Goal: Task Accomplishment & Management: Manage account settings

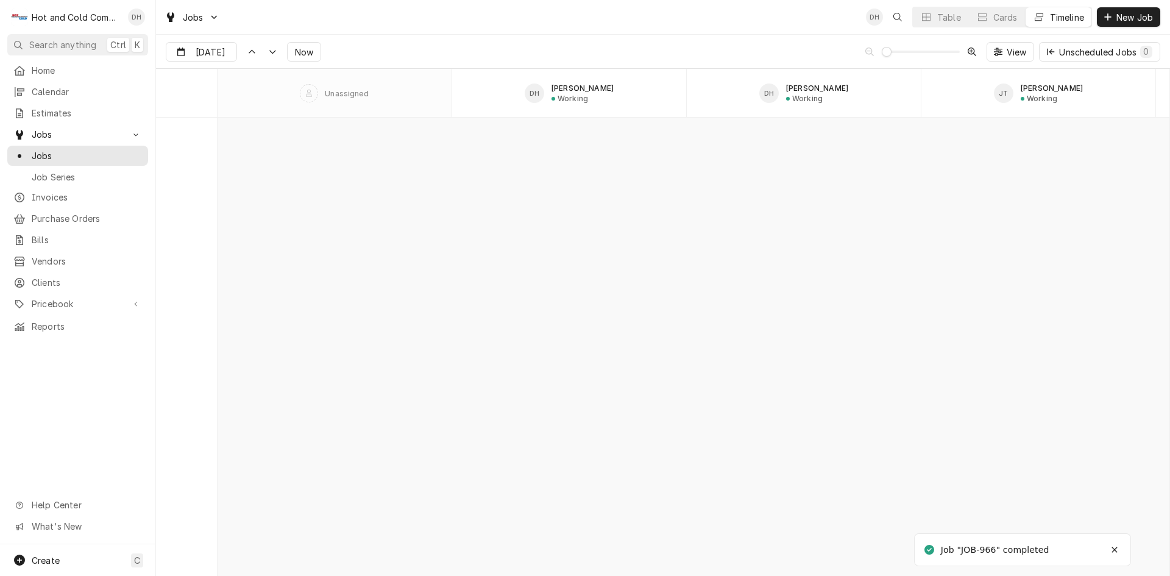
scroll to position [10480, 0]
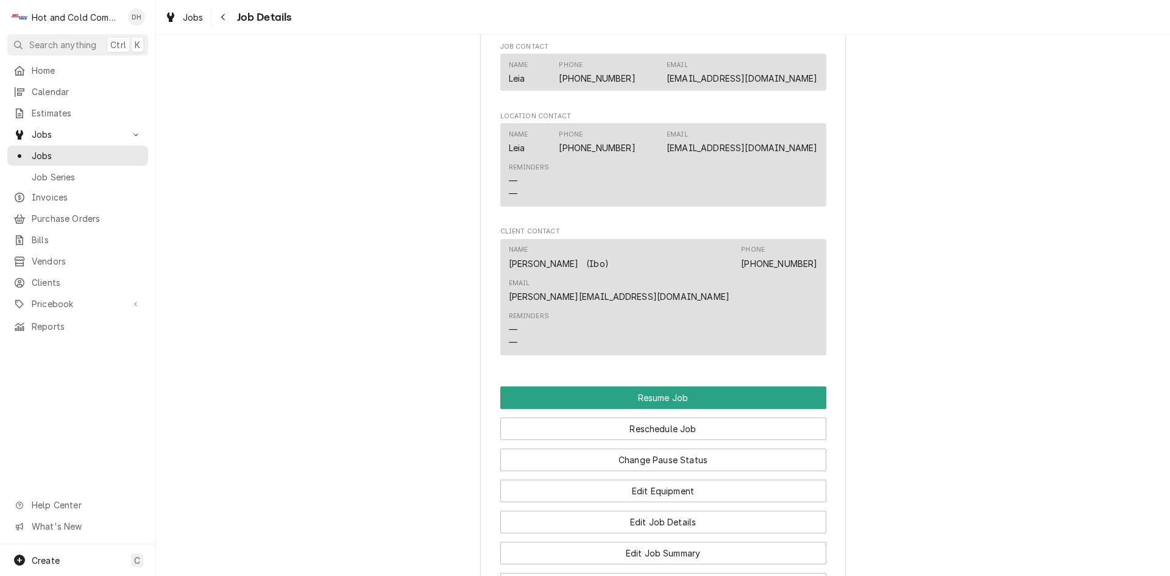
scroll to position [1206, 0]
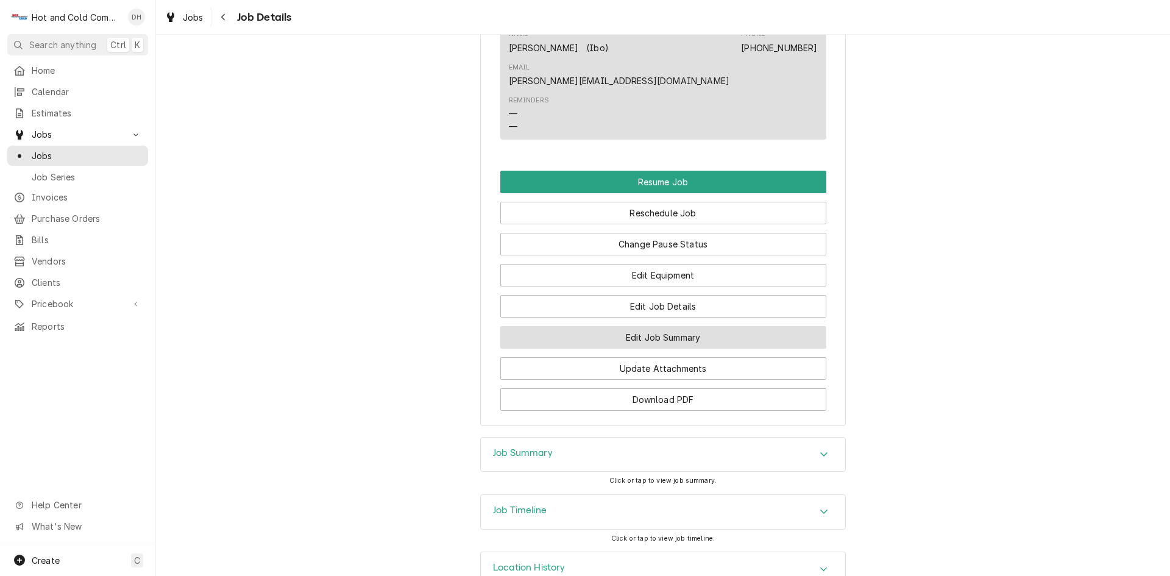
click at [735, 326] on button "Edit Job Summary" at bounding box center [663, 337] width 326 height 23
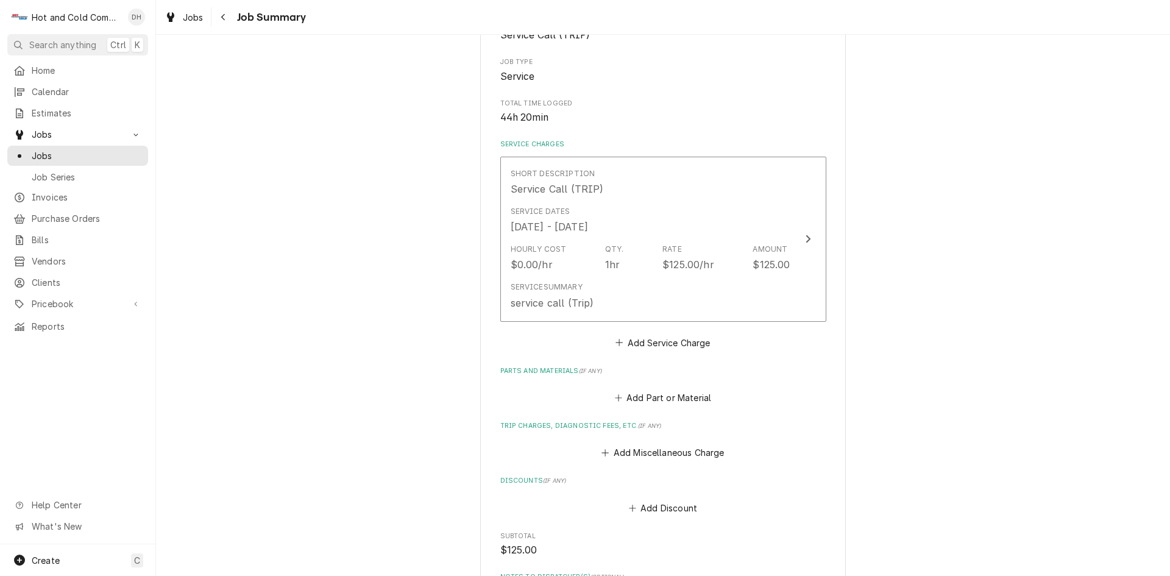
scroll to position [203, 0]
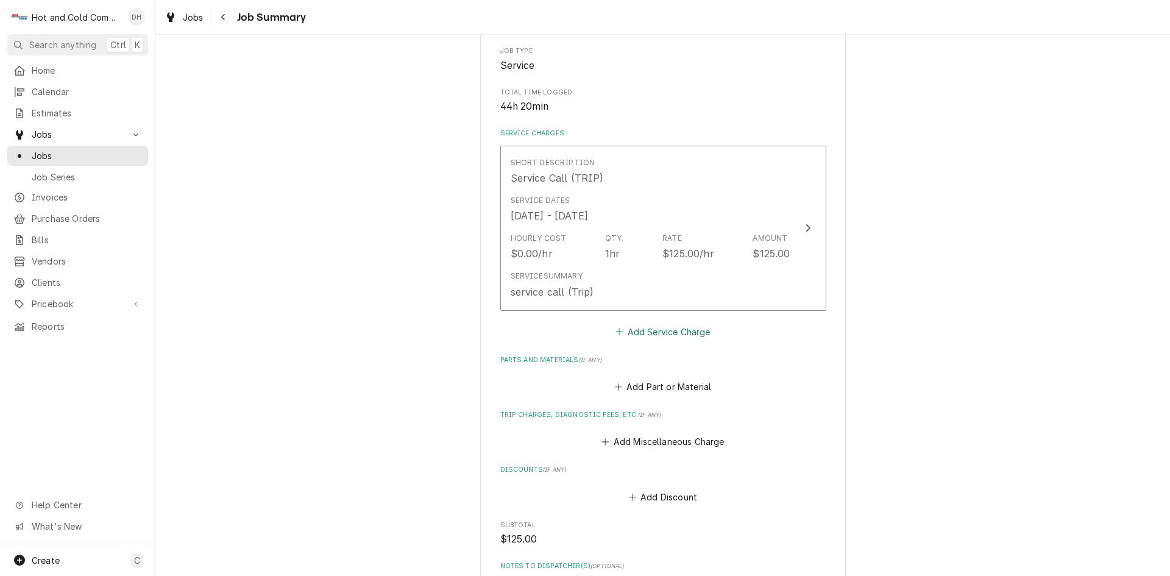
click at [685, 333] on button "Add Service Charge" at bounding box center [663, 331] width 99 height 17
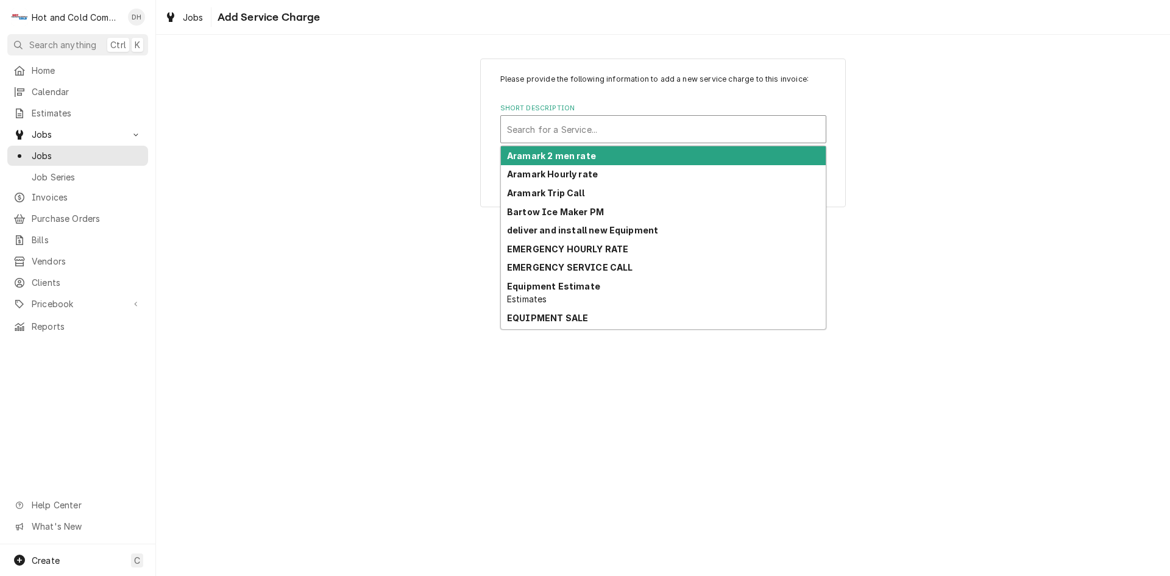
click at [557, 121] on div "Short Description" at bounding box center [663, 129] width 313 height 22
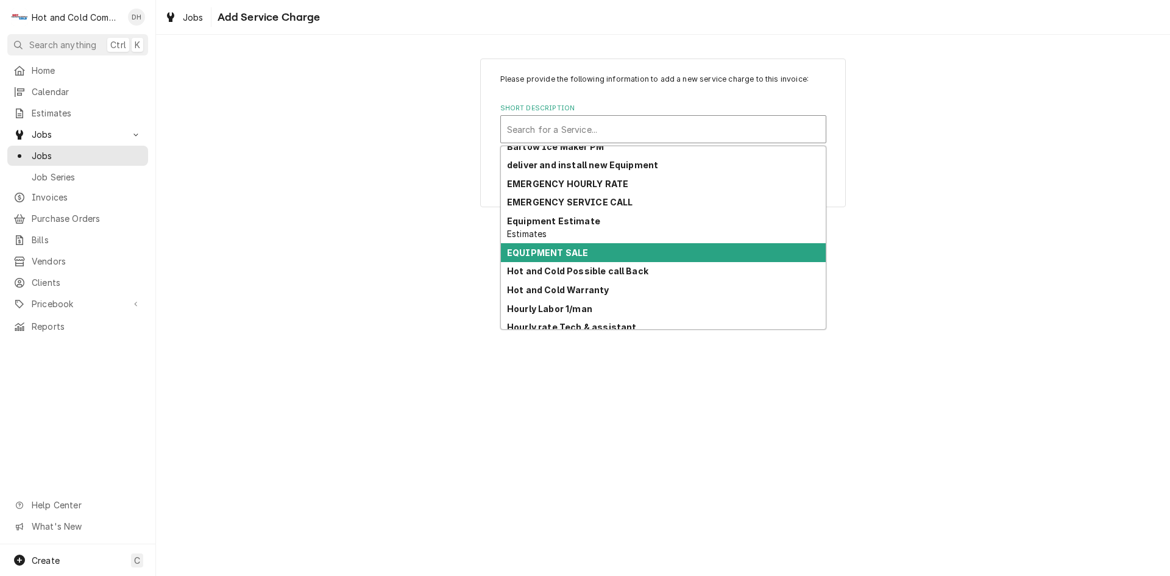
scroll to position [90, 0]
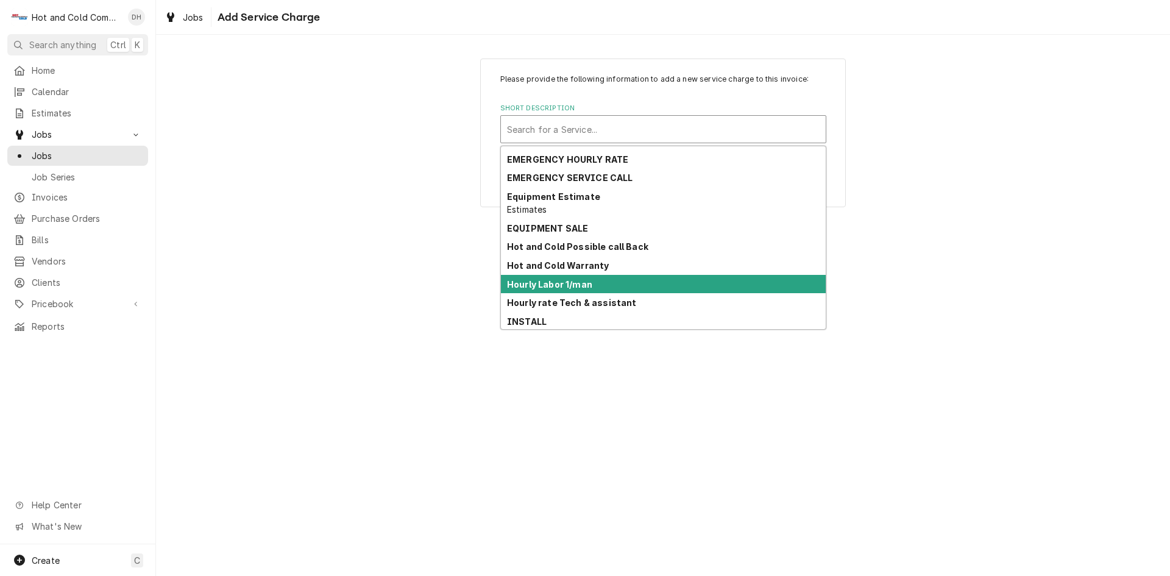
click at [702, 285] on div "Hourly Labor 1/man" at bounding box center [663, 284] width 325 height 19
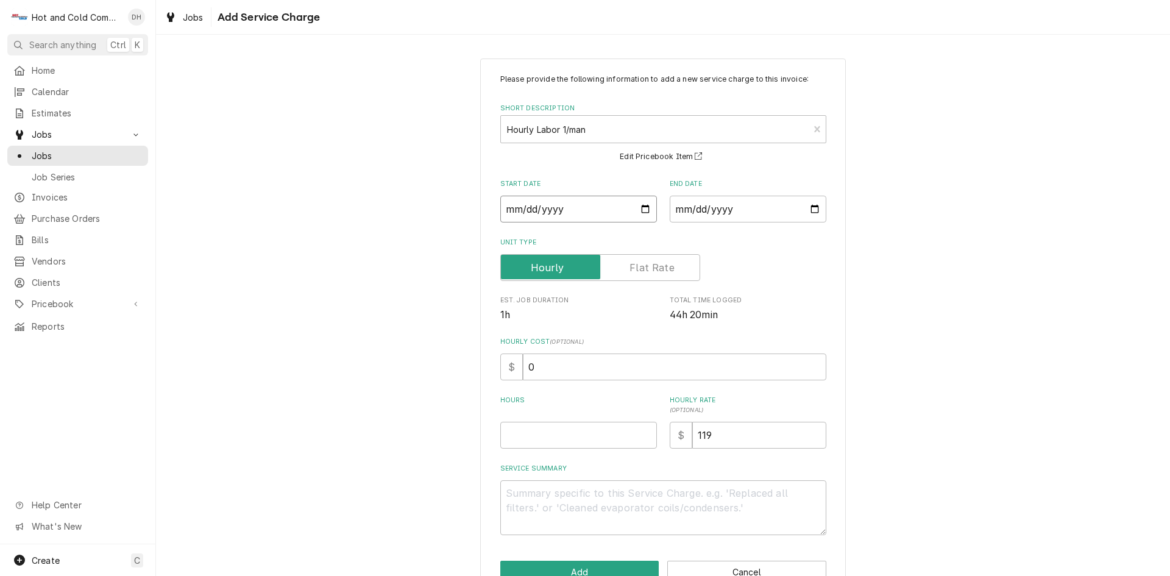
click at [639, 203] on input "Start Date" at bounding box center [578, 209] width 157 height 27
type textarea "x"
type input "2025-08-15"
click at [808, 209] on input "End Date" at bounding box center [748, 209] width 157 height 27
type textarea "x"
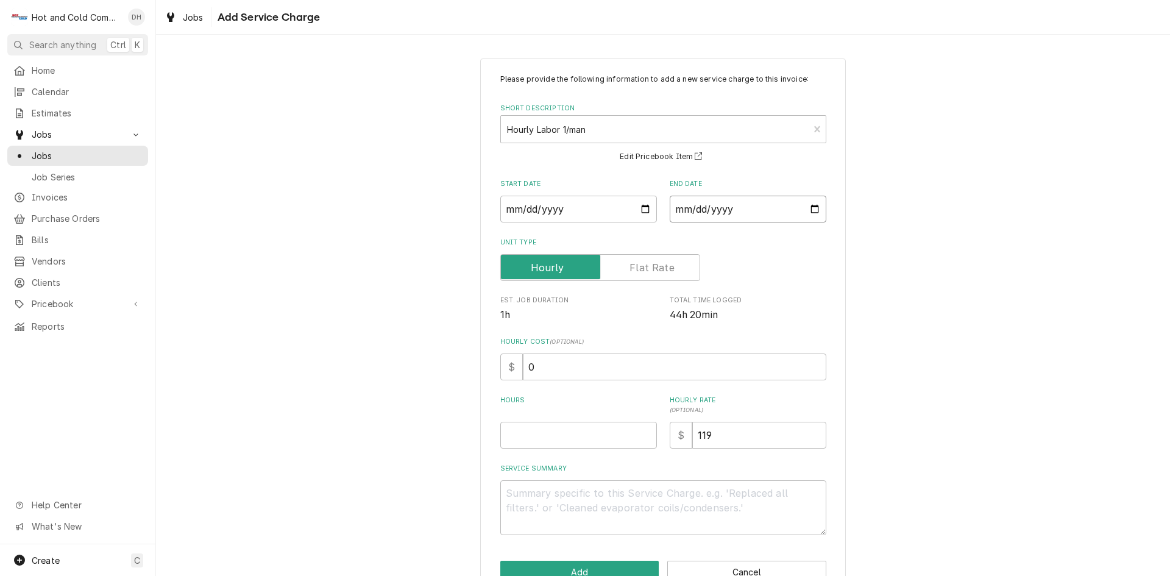
type input "2025-08-15"
drag, startPoint x: 572, startPoint y: 440, endPoint x: 716, endPoint y: 437, distance: 144.4
click at [575, 440] on input "Hours" at bounding box center [578, 435] width 157 height 27
type textarea "x"
type input "3"
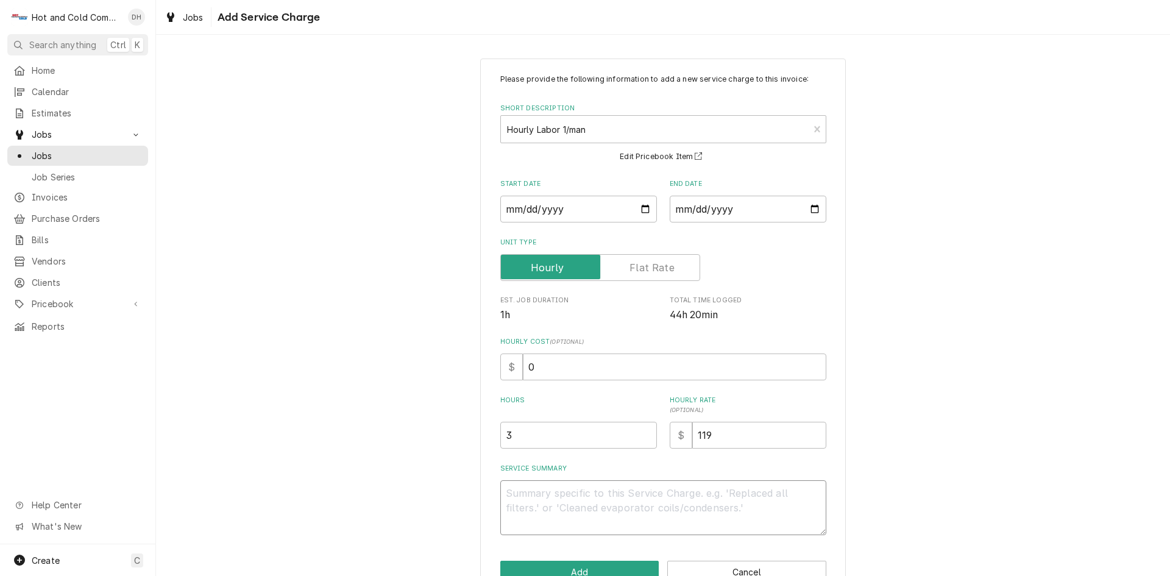
type textarea "x"
type textarea "8"
type textarea "x"
type textarea "8/"
type textarea "x"
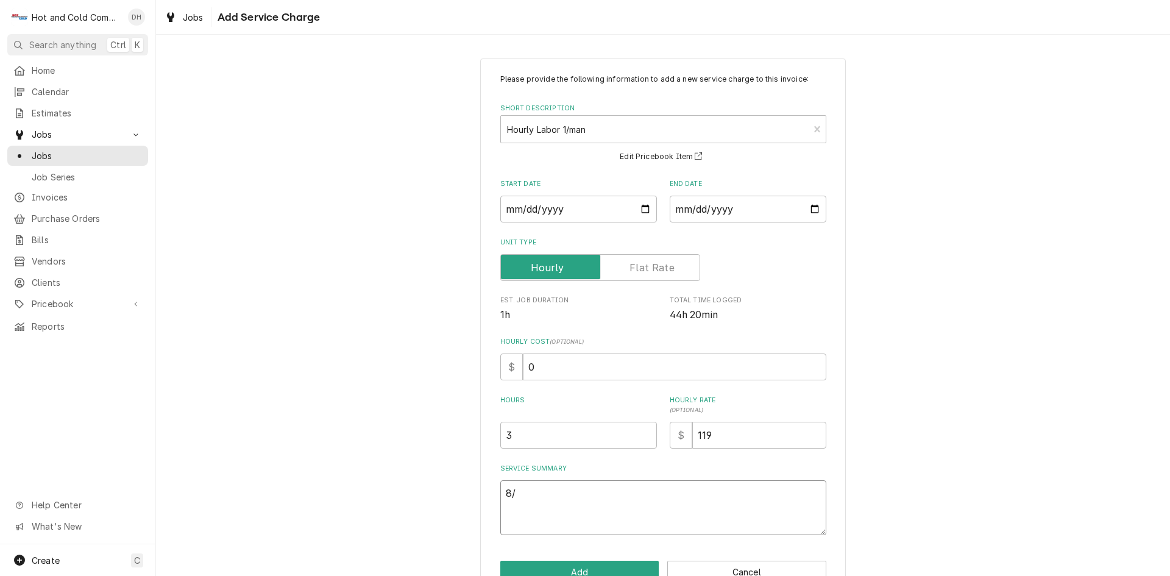
type textarea "8/1"
type textarea "x"
type textarea "8/15"
type textarea "x"
type textarea "8/15/"
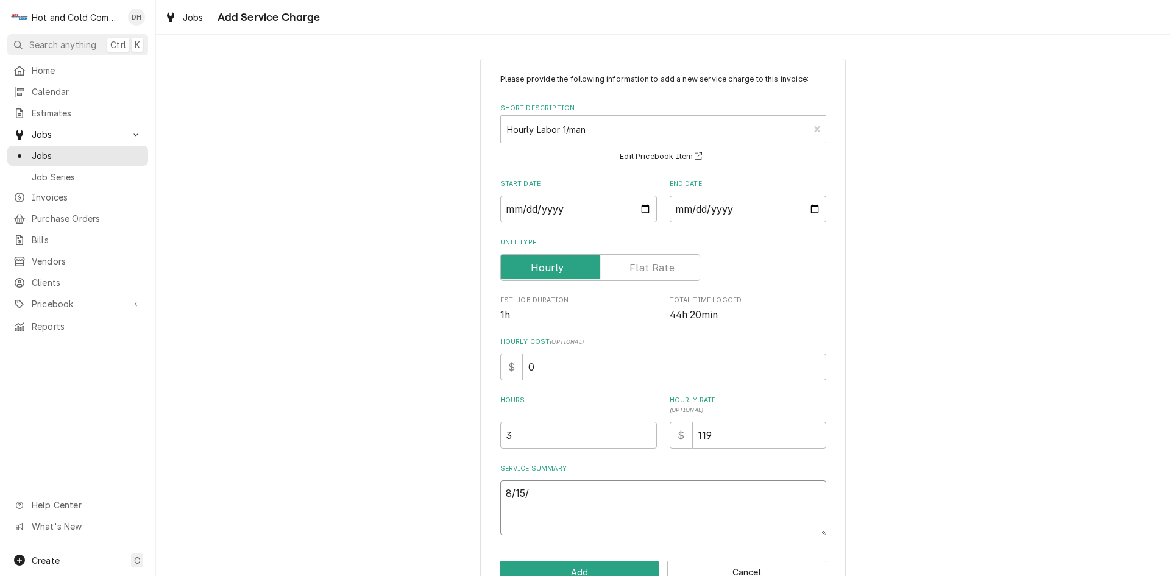
type textarea "x"
type textarea "8/15/2"
type textarea "x"
type textarea "8/15/25"
type textarea "x"
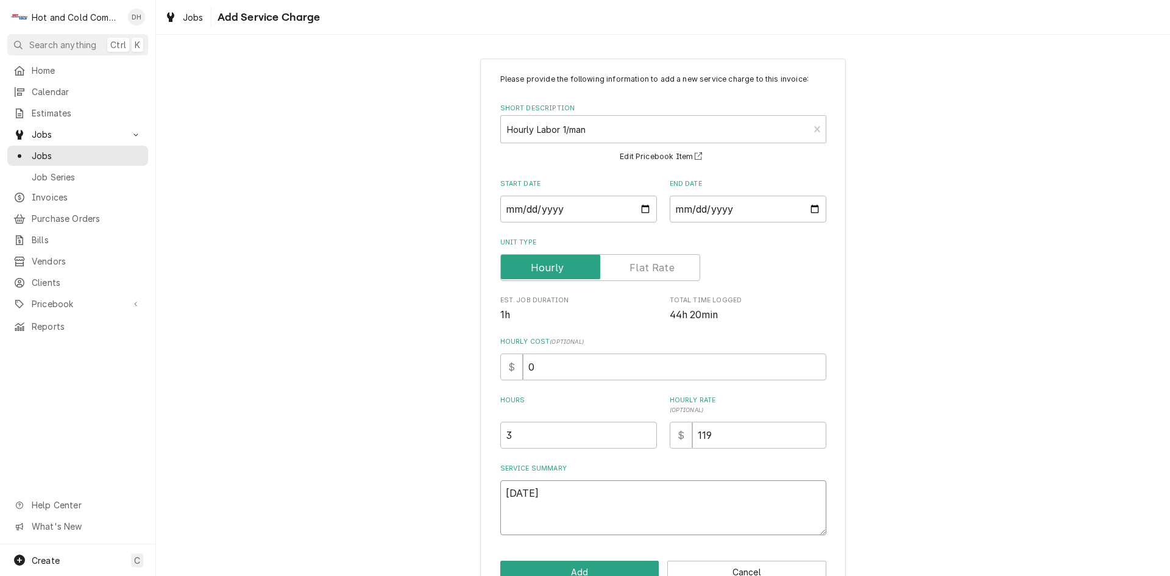
type textarea "8/15/25"
type textarea "x"
type textarea "8/15/25 C"
type textarea "x"
type textarea "8/15/25 Ch"
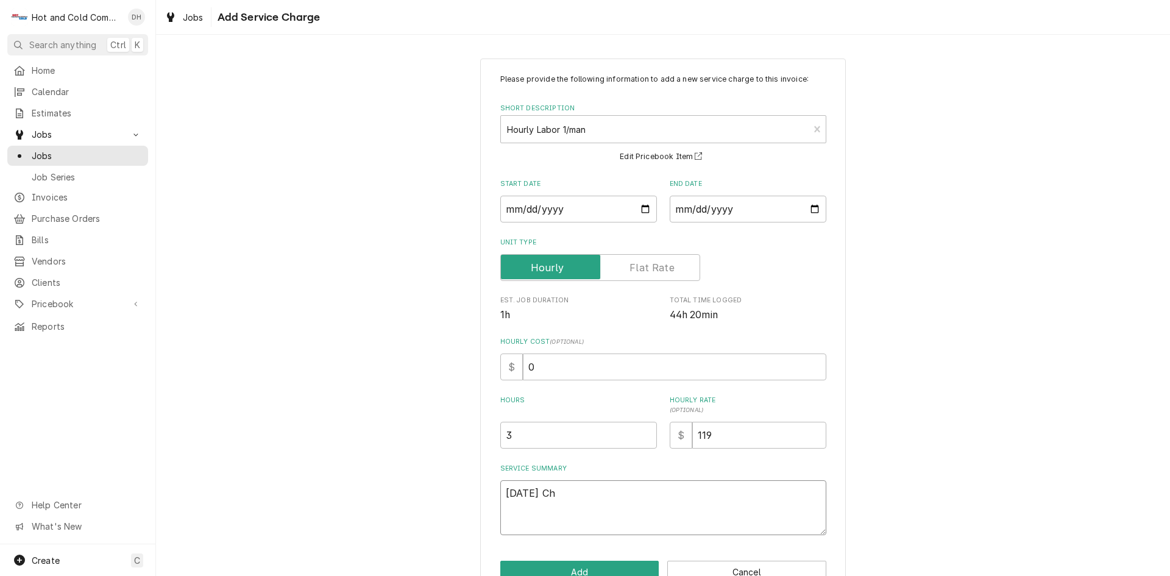
type textarea "x"
type textarea "8/15/25 Che"
type textarea "x"
type textarea "8/15/25 Chec"
type textarea "x"
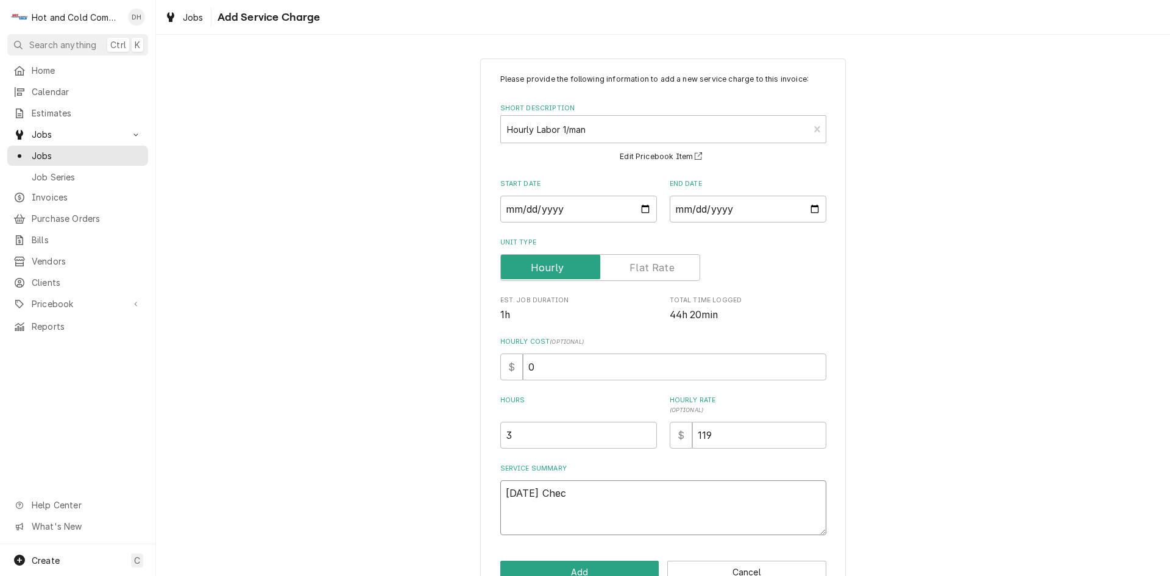
type textarea "8/15/25 Check"
type textarea "x"
type textarea "8/15/25 Checke"
type textarea "x"
type textarea "8/15/25 Checked"
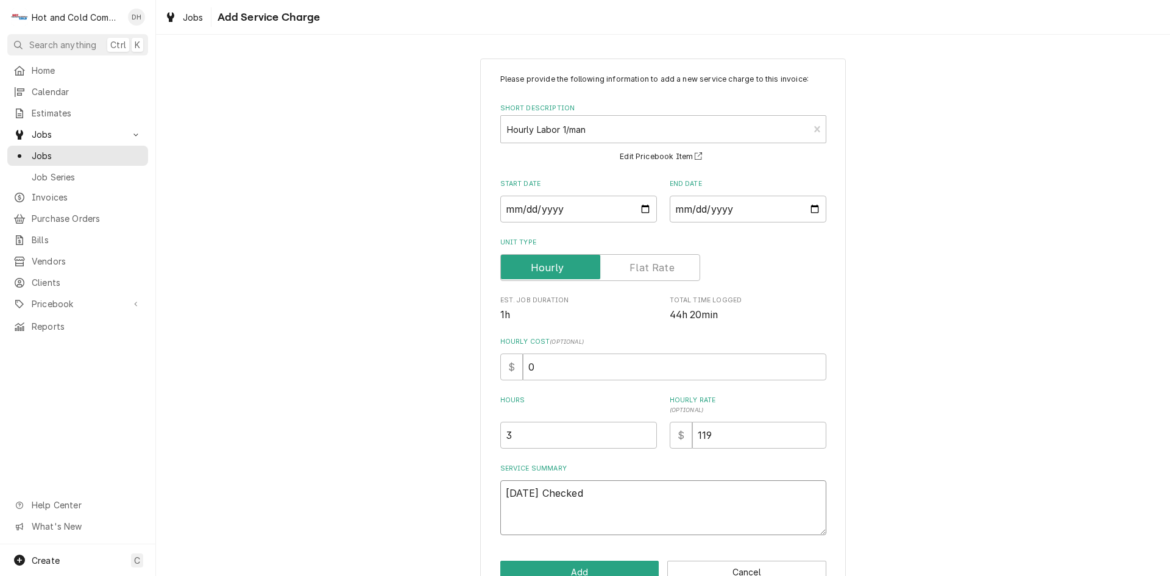
type textarea "x"
type textarea "8/15/25 Checked"
type textarea "x"
type textarea "8/15/25 Checked r"
type textarea "x"
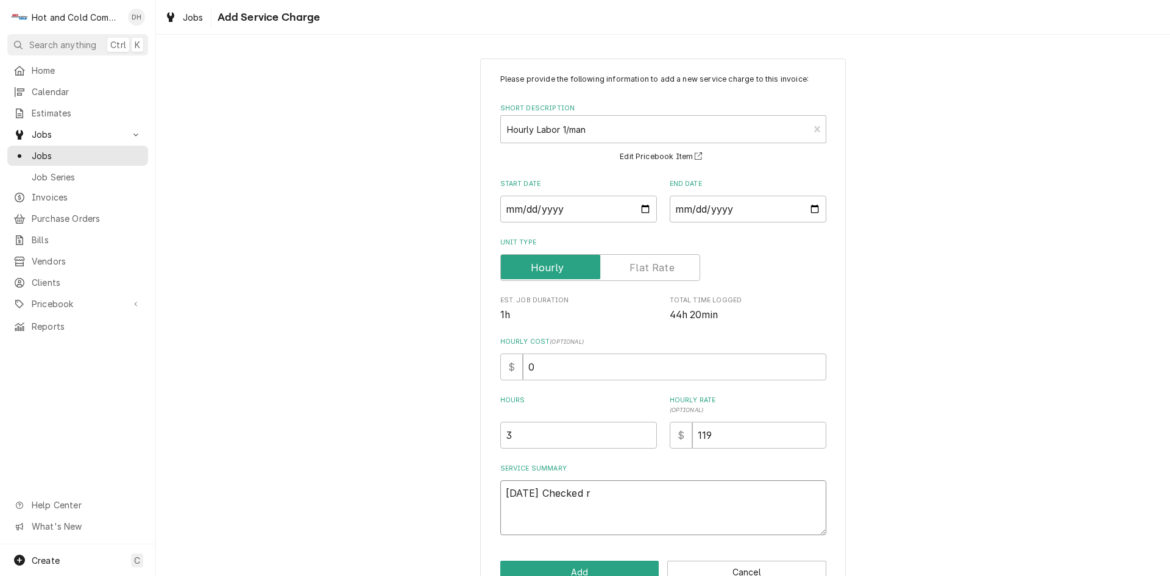
type textarea "8/15/25 Checked ro"
type textarea "x"
type textarea "8/15/25 Checked rol"
type textarea "x"
type textarea "8/15/25 Checked roll"
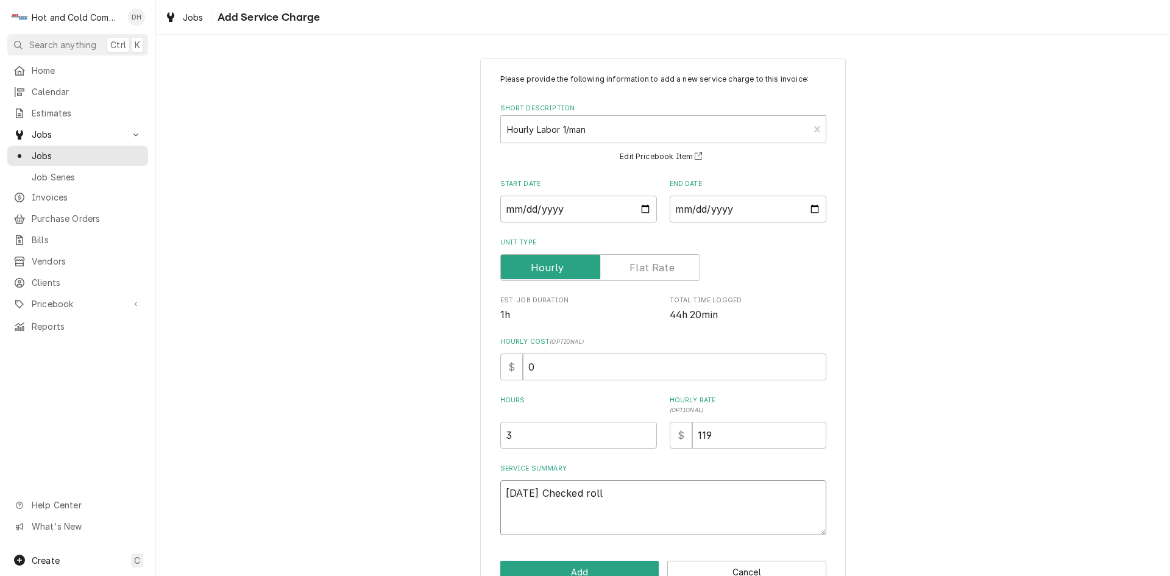
type textarea "x"
type textarea "8/15/25 Checked roll"
type textarea "x"
type textarea "8/15/25 Checked roll i"
type textarea "x"
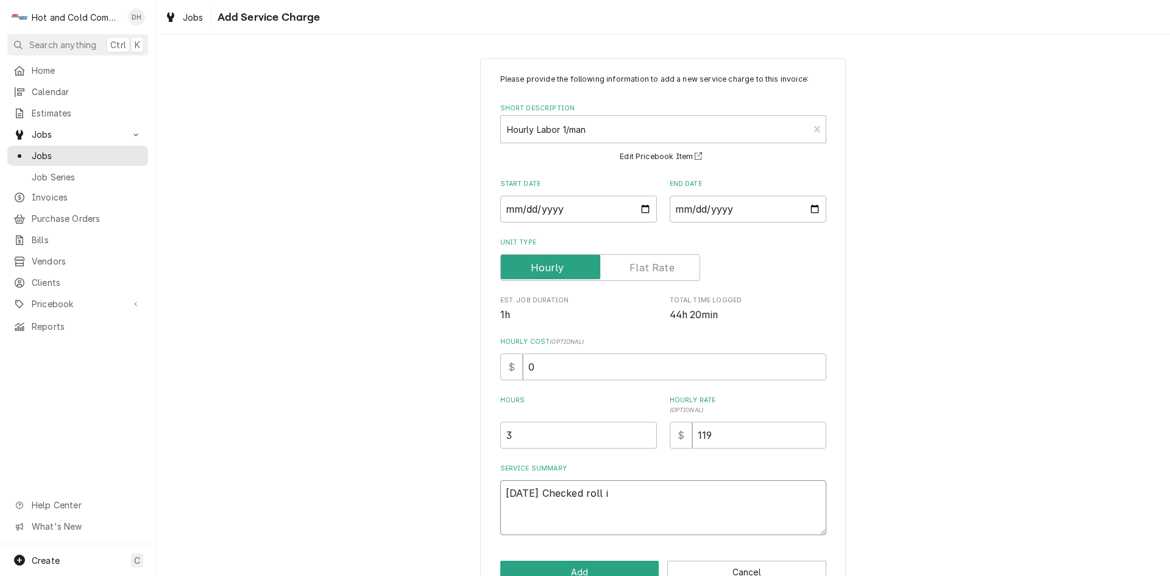
type textarea "8/15/25 Checked roll in"
type textarea "x"
type textarea "8/15/25 Checked roll in"
type textarea "x"
type textarea "8/15/25 Checked roll in c"
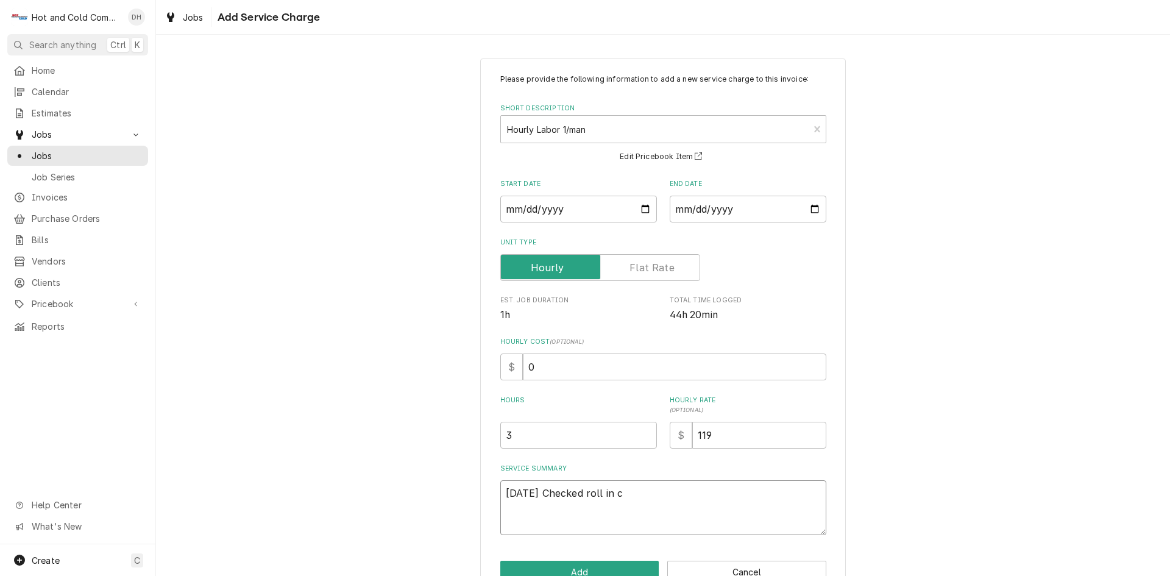
type textarea "x"
type textarea "8/15/25 Checked roll in co"
type textarea "x"
type textarea "8/15/25 Checked roll in coo"
type textarea "x"
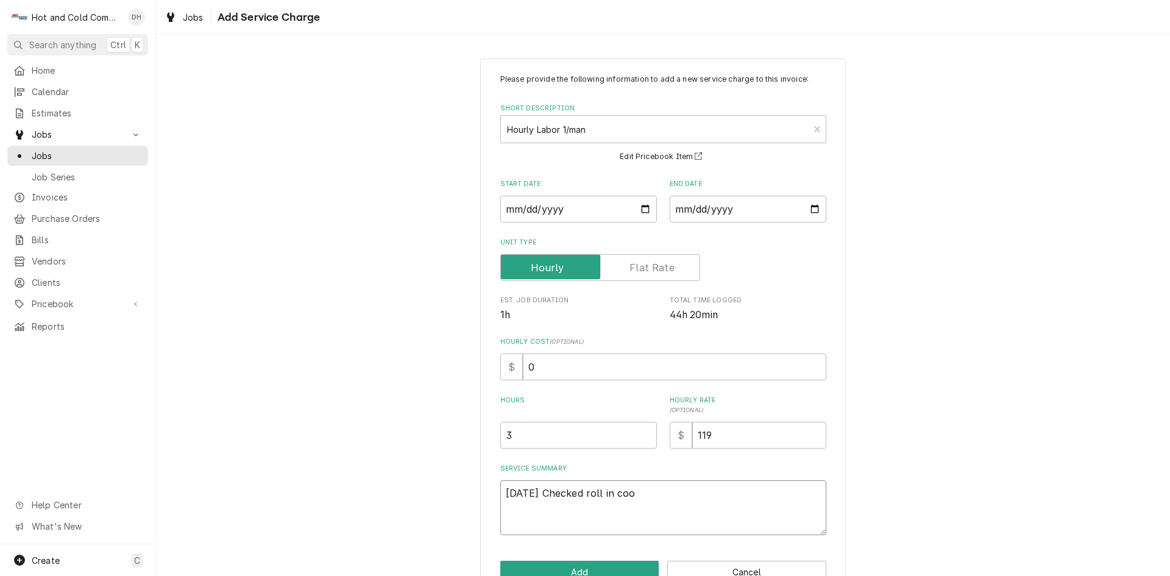
type textarea "8/15/25 Checked roll in cool"
type textarea "x"
type textarea "8/15/25 Checked roll in coole"
type textarea "x"
type textarea "8/15/25 Checked roll in cooler"
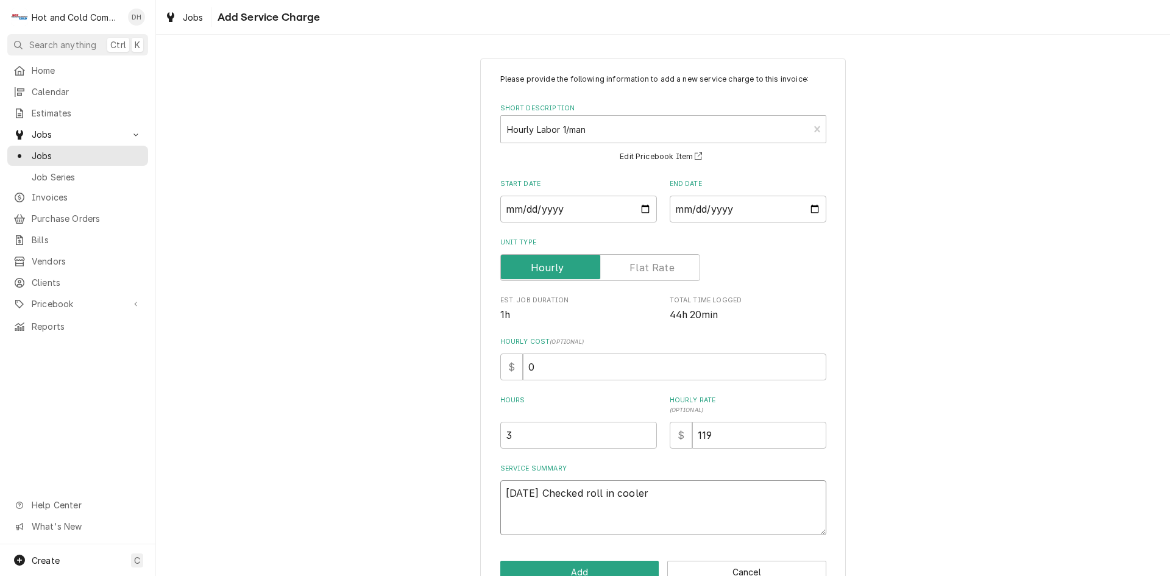
type textarea "x"
type textarea "8/15/25 Checked roll in cooler"
type textarea "x"
type textarea "8/15/25 Checked roll in cooler a"
type textarea "x"
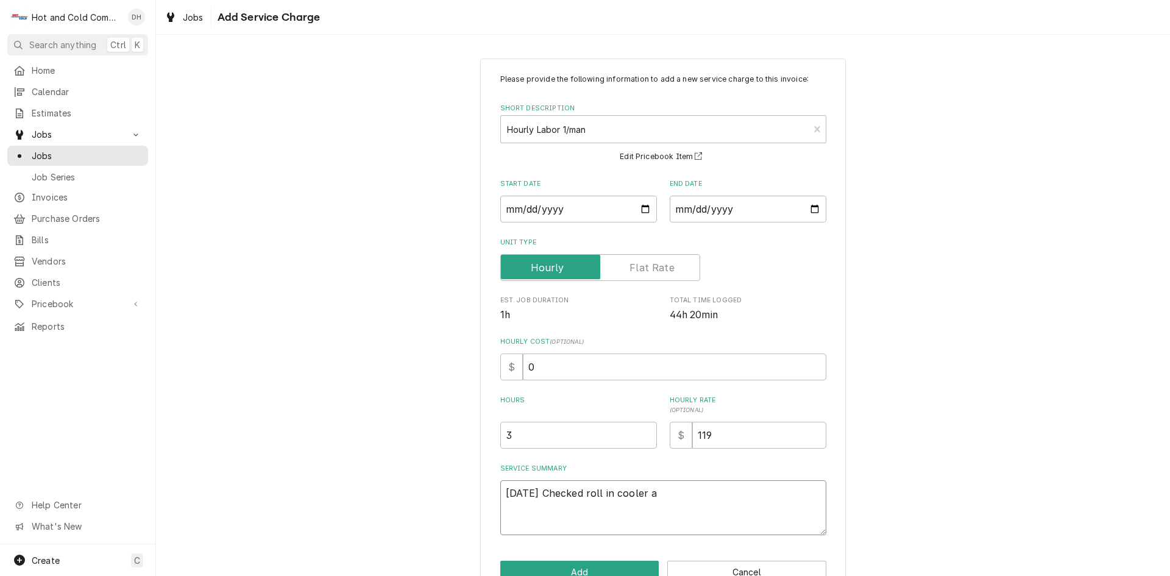
type textarea "8/15/25 Checked roll in cooler at"
type textarea "x"
type textarea "8/15/25 Checked roll in cooler at"
type textarea "x"
type textarea "8/15/25 Checked roll in cooler at p"
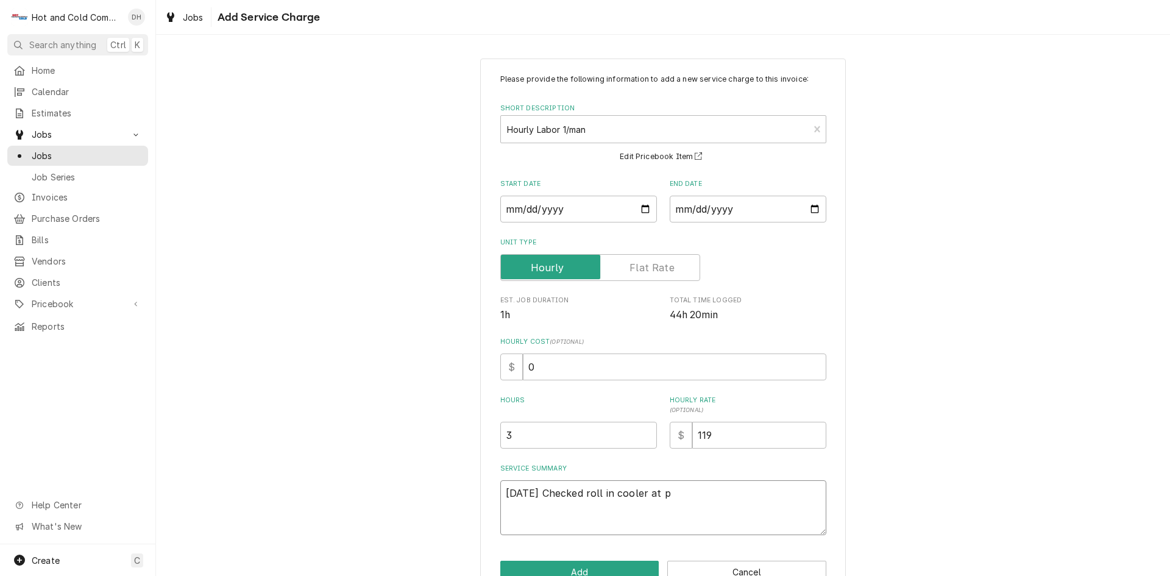
type textarea "x"
type textarea "8/15/25 Checked roll in cooler at pi"
type textarea "x"
type textarea "8/15/25 Checked roll in cooler at piz"
type textarea "x"
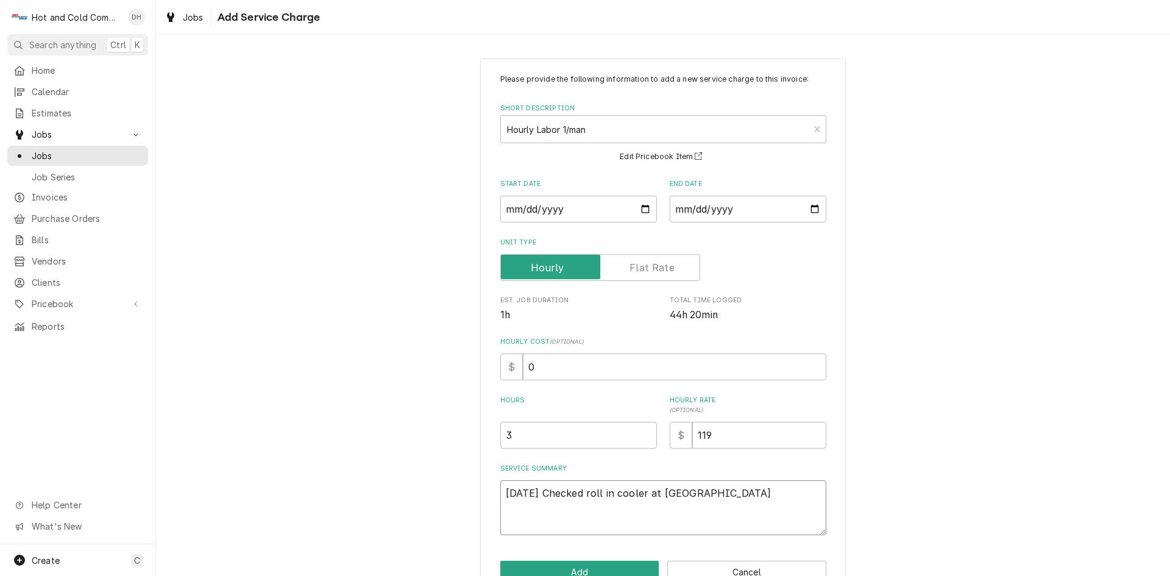
type textarea "8/15/25 Checked roll in cooler at pizz"
type textarea "x"
type textarea "8/15/25 Checked roll in cooler at pizza"
type textarea "x"
type textarea "8/15/25 Checked roll in cooler at pizza"
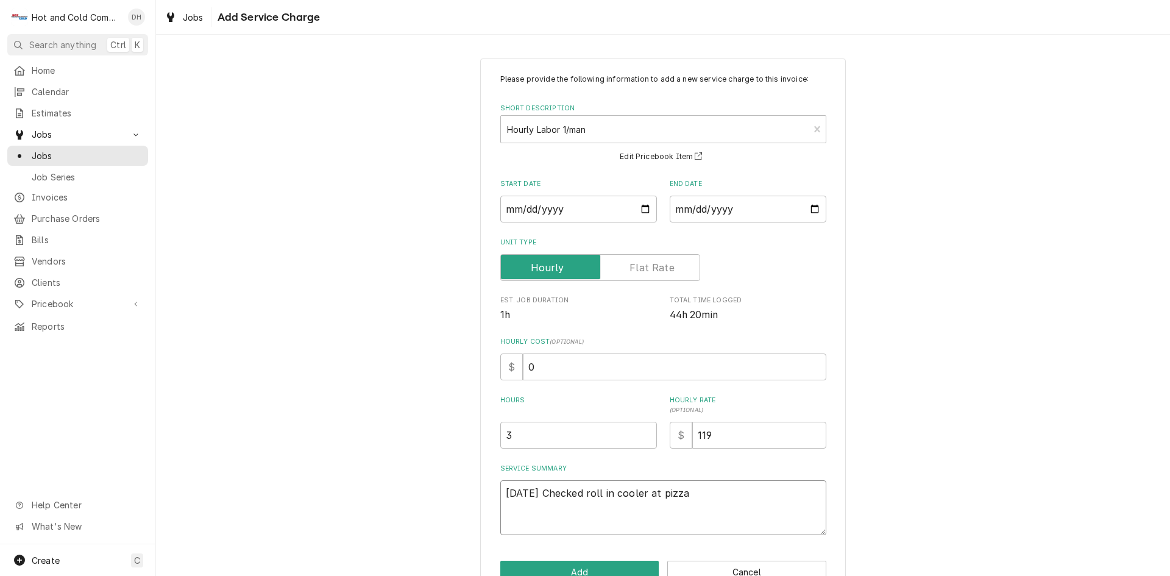
type textarea "x"
type textarea "8/15/25 Checked roll in cooler at pizza h"
type textarea "x"
type textarea "8/15/25 Checked roll in cooler at pizza ha"
type textarea "x"
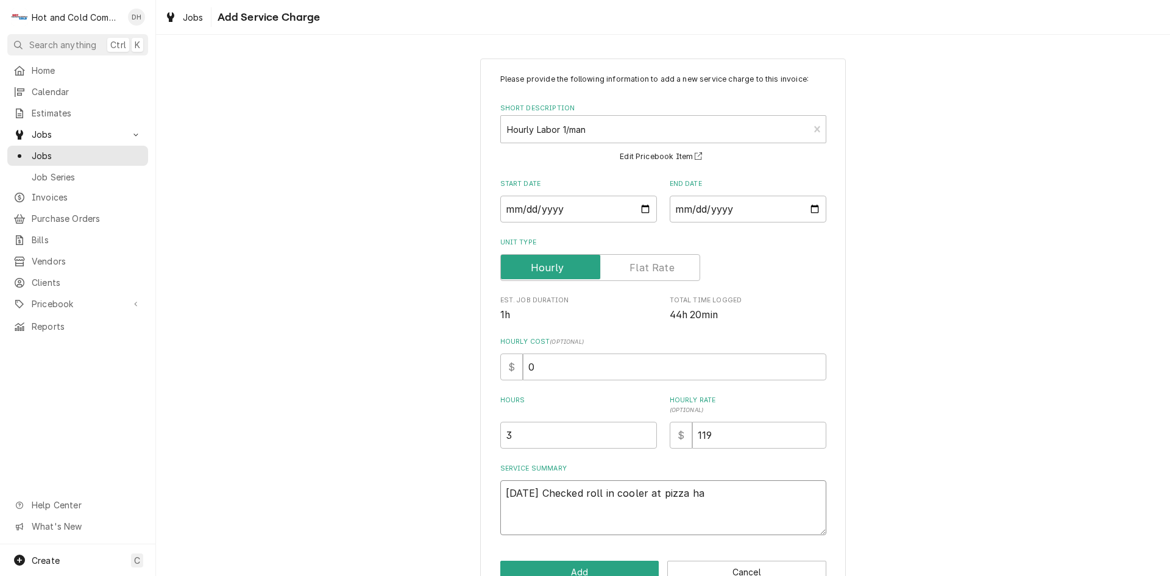
type textarea "8/15/25 Checked roll in cooler at pizza had"
type textarea "x"
type textarea "8/15/25 Checked roll in cooler at pizza had"
type textarea "x"
type textarea "8/15/25 Checked roll in cooler at pizza had t"
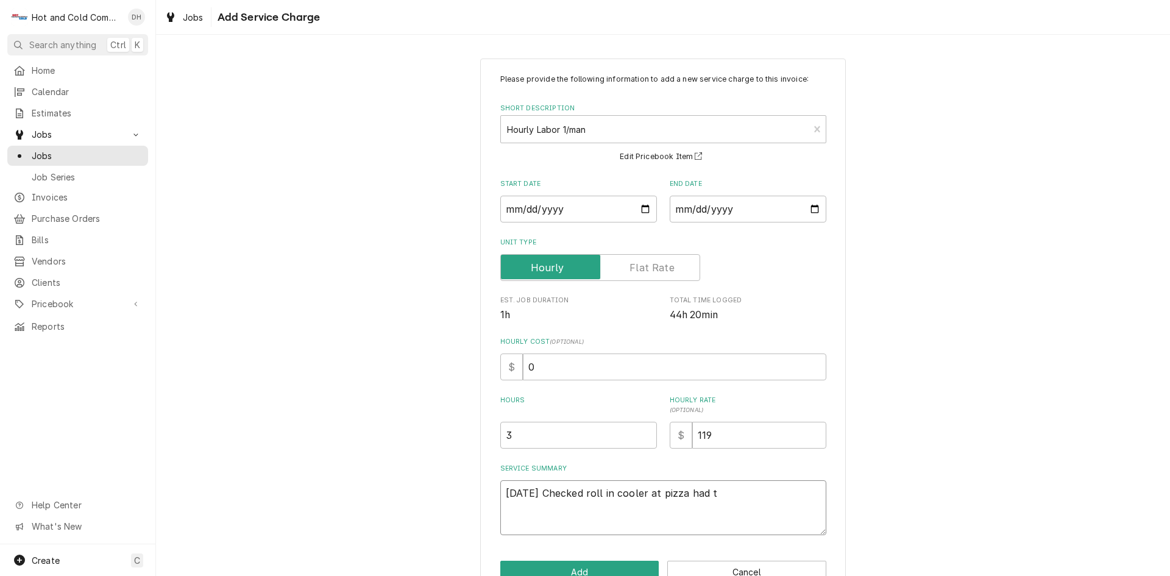
type textarea "x"
type textarea "8/15/25 Checked roll in cooler at pizza had tr"
type textarea "x"
type textarea "8/15/25 Checked roll in cooler at pizza had tri"
type textarea "x"
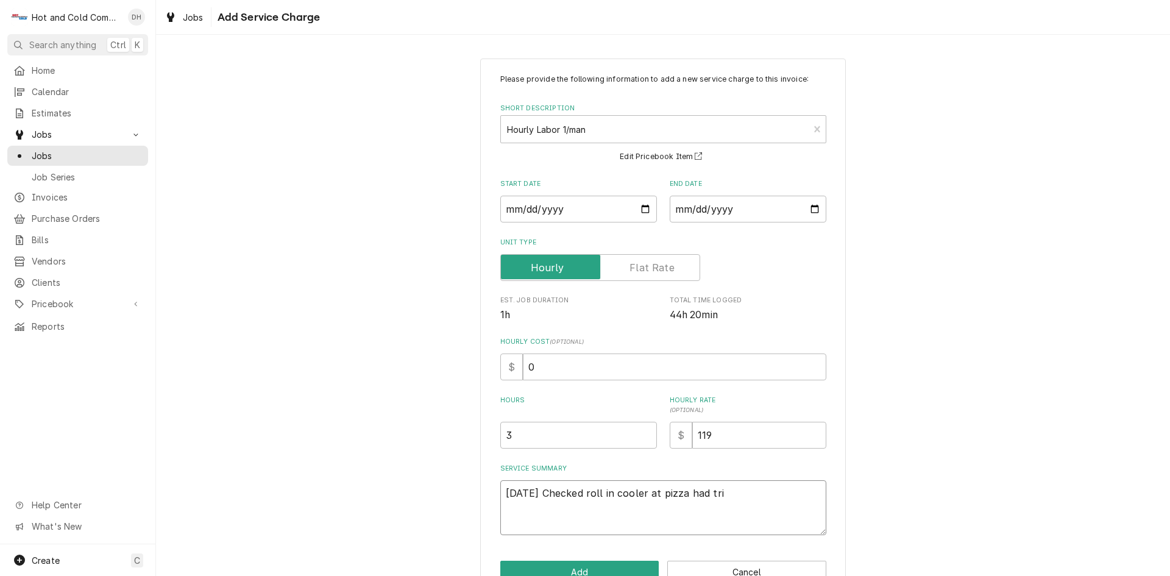
type textarea "8/15/25 Checked roll in cooler at pizza had trip"
type textarea "x"
type textarea "8/15/25 Checked roll in cooler at pizza had tripp"
type textarea "x"
type textarea "8/15/25 Checked roll in cooler at pizza had trippe"
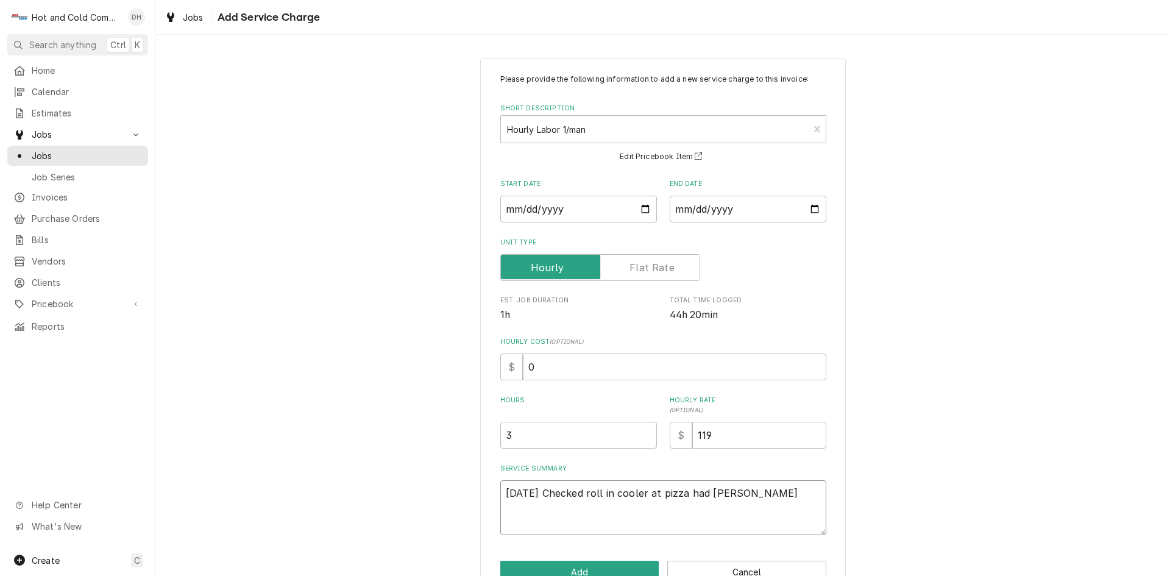
type textarea "x"
type textarea "8/15/25 Checked roll in cooler at pizza had tripped"
type textarea "x"
type textarea "8/15/25 Checked roll in cooler at pizza had tripped"
type textarea "x"
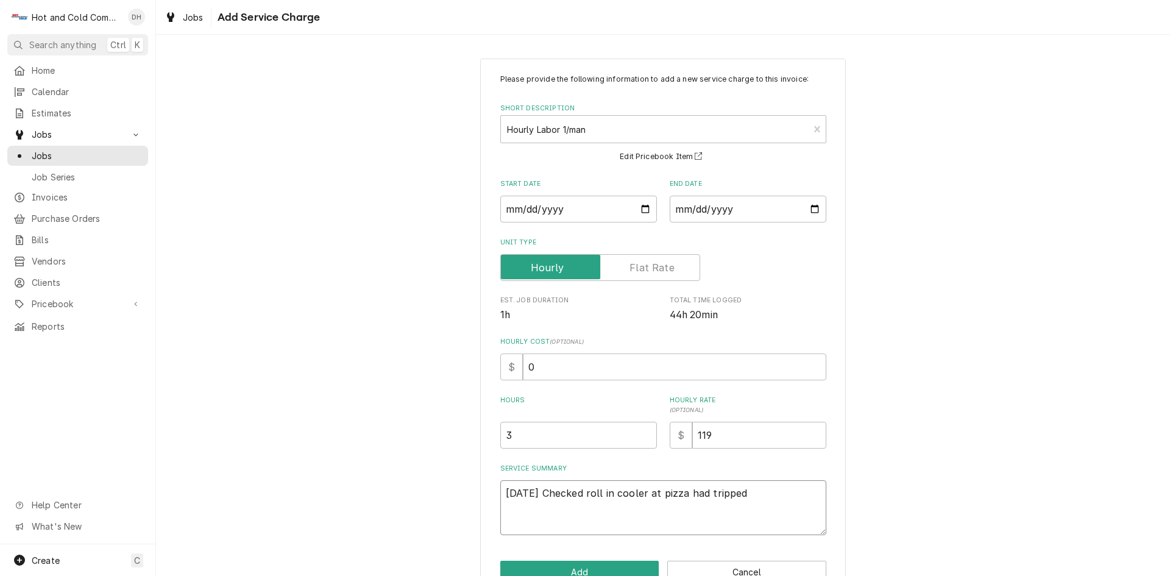
type textarea "8/15/25 Checked roll in cooler at pizza had tripped b"
type textarea "x"
type textarea "8/15/25 Checked roll in cooler at pizza had tripped br"
type textarea "x"
type textarea "8/15/25 Checked roll in cooler at pizza had tripped bre"
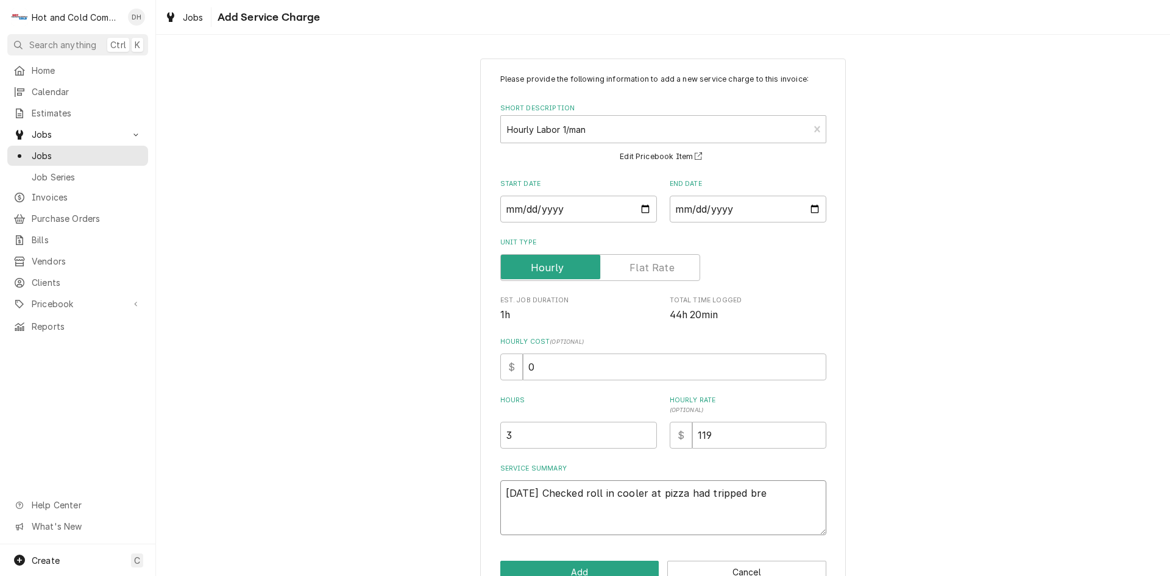
type textarea "x"
type textarea "8/15/25 Checked roll in cooler at pizza had tripped brea"
type textarea "x"
type textarea "8/15/25 Checked roll in cooler at pizza had tripped break"
type textarea "x"
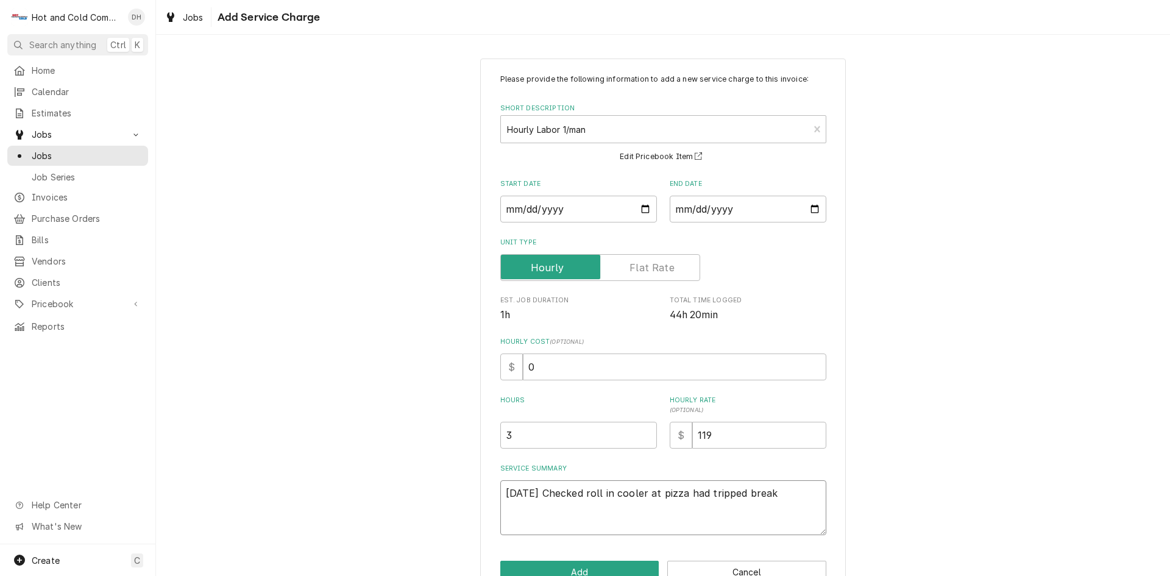
type textarea "8/15/25 Checked roll in cooler at pizza had tripped breake"
type textarea "x"
type textarea "8/15/25 Checked roll in cooler at pizza had tripped breaker"
type textarea "x"
type textarea "8/15/25 Checked roll in cooler at pizza had tripped breaker"
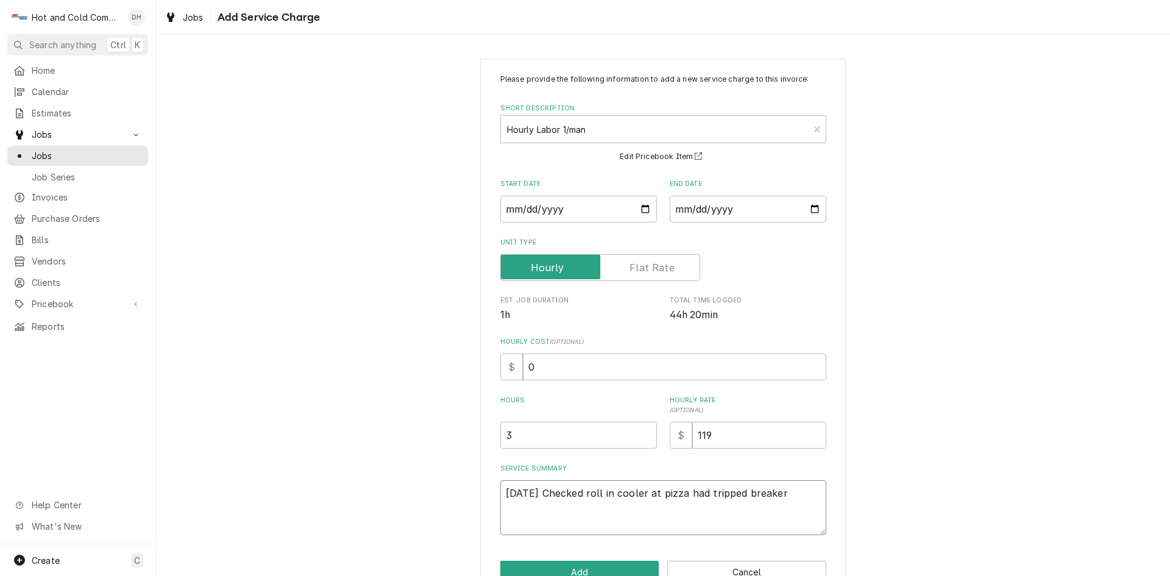
type textarea "x"
type textarea "8/15/25 Checked roll in cooler at pizza had tripped breaker r"
type textarea "x"
type textarea "8/15/25 Checked roll in cooler at pizza had tripped breaker re"
type textarea "x"
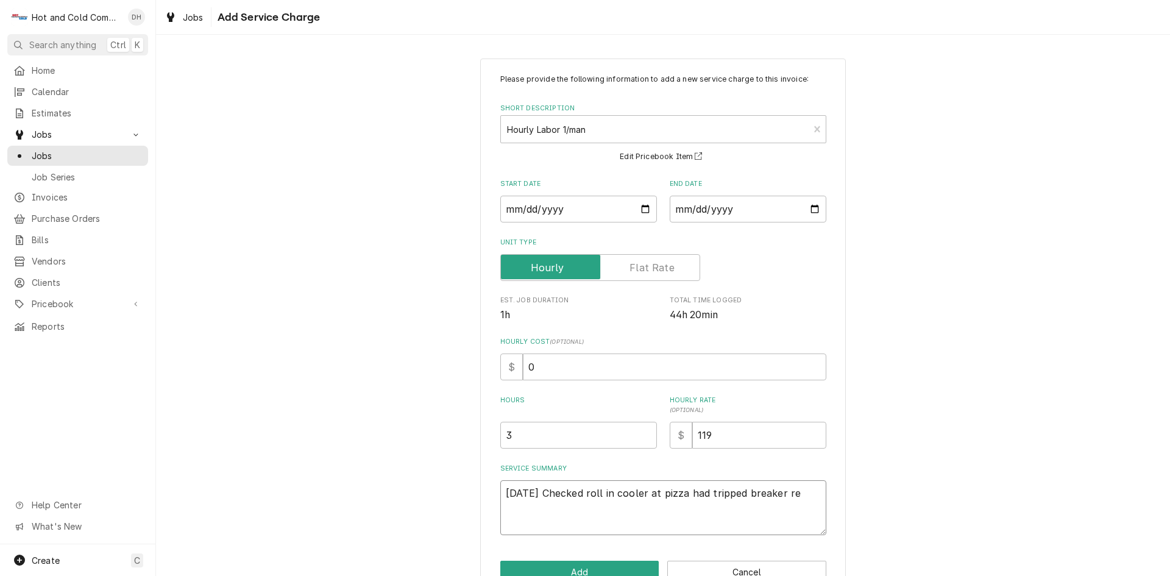
type textarea "8/15/25 Checked roll in cooler at pizza had tripped breaker res"
type textarea "x"
type textarea "8/15/25 Checked roll in cooler at pizza had tripped breaker rese"
type textarea "x"
type textarea "8/15/25 Checked roll in cooler at pizza had tripped breaker reset"
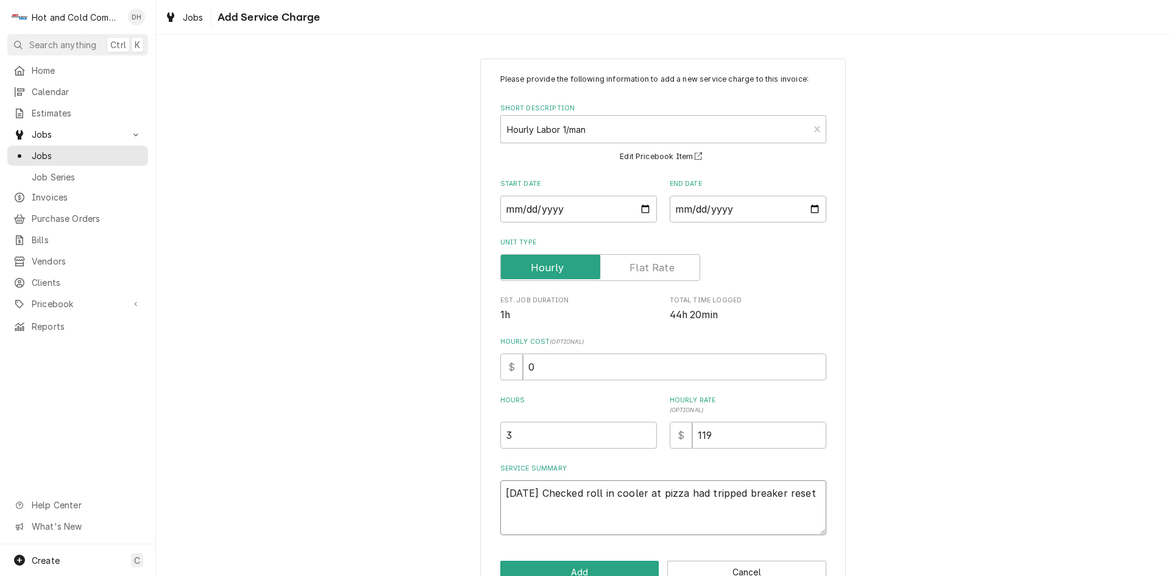
type textarea "x"
type textarea "8/15/25 Checked roll in cooler at pizza had tripped breaker reset"
type textarea "x"
type textarea "8/15/25 Checked roll in cooler at pizza had tripped breaker reset a"
type textarea "x"
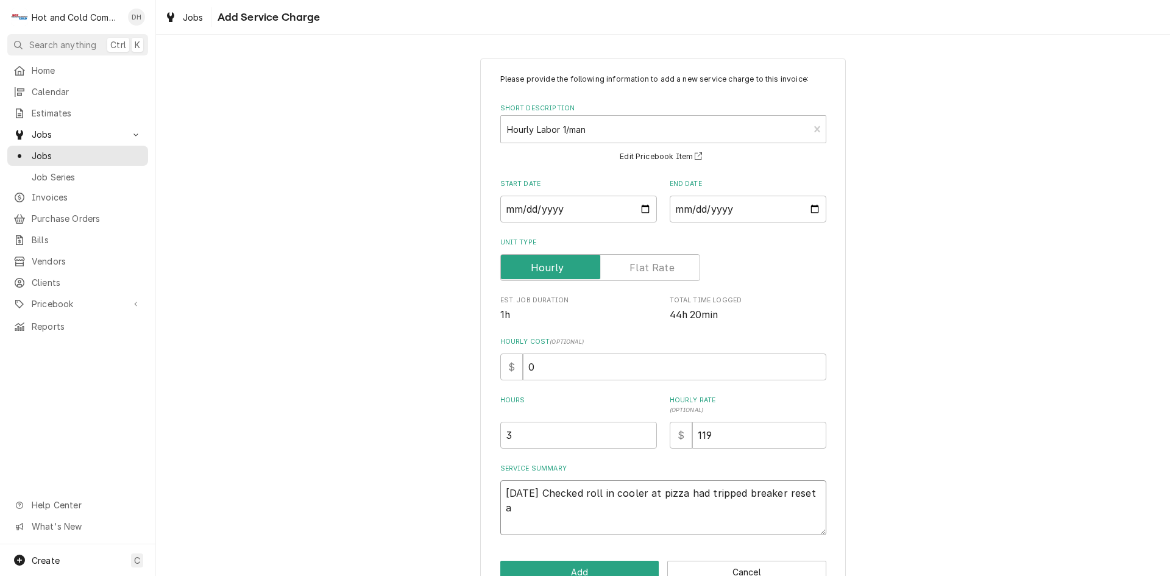
type textarea "8/15/25 Checked roll in cooler at pizza had tripped breaker reset ad"
type textarea "x"
type textarea "8/15/25 Checked roll in cooler at pizza had tripped breaker reset add"
type textarea "x"
type textarea "8/15/25 Checked roll in cooler at pizza had tripped breaker reset adde"
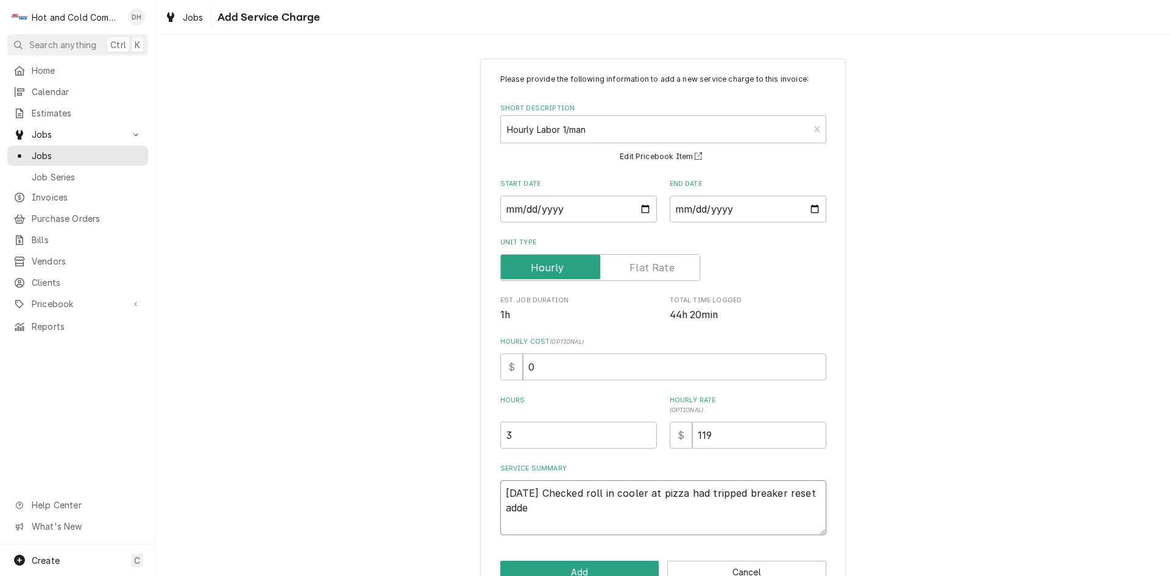
type textarea "x"
type textarea "8/15/25 Checked roll in cooler at pizza had tripped breaker reset added"
type textarea "x"
type textarea "8/15/25 Checked roll in cooler at pizza had tripped breaker reset added"
type textarea "x"
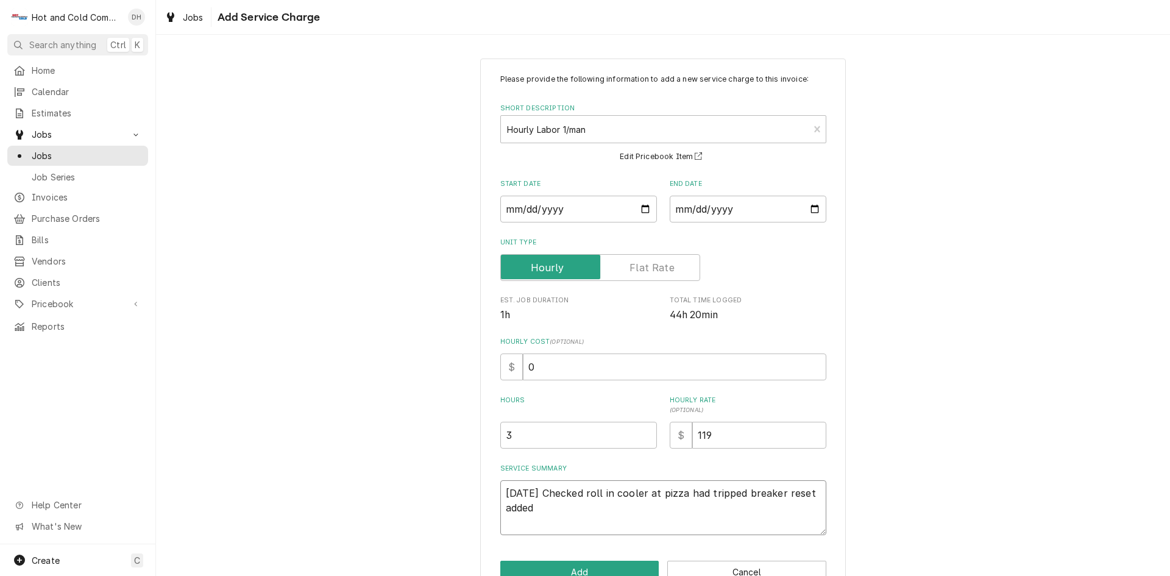
type textarea "8/15/25 Checked roll in cooler at pizza had tripped breaker reset added f"
type textarea "x"
type textarea "8/15/25 Checked roll in cooler at pizza had tripped breaker reset added fr"
type textarea "x"
type textarea "8/15/25 Checked roll in cooler at pizza had tripped breaker reset added fre"
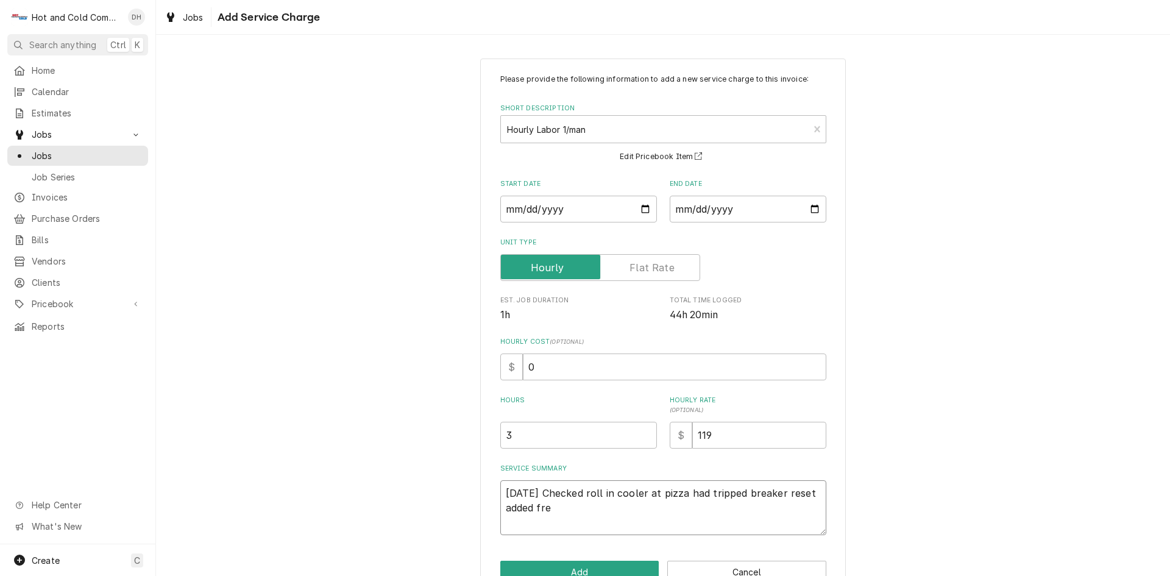
type textarea "x"
type textarea "8/15/25 Checked roll in cooler at pizza had tripped breaker reset added freo"
type textarea "x"
type textarea "8/15/25 Checked roll in cooler at pizza had tripped breaker reset added freon"
type textarea "x"
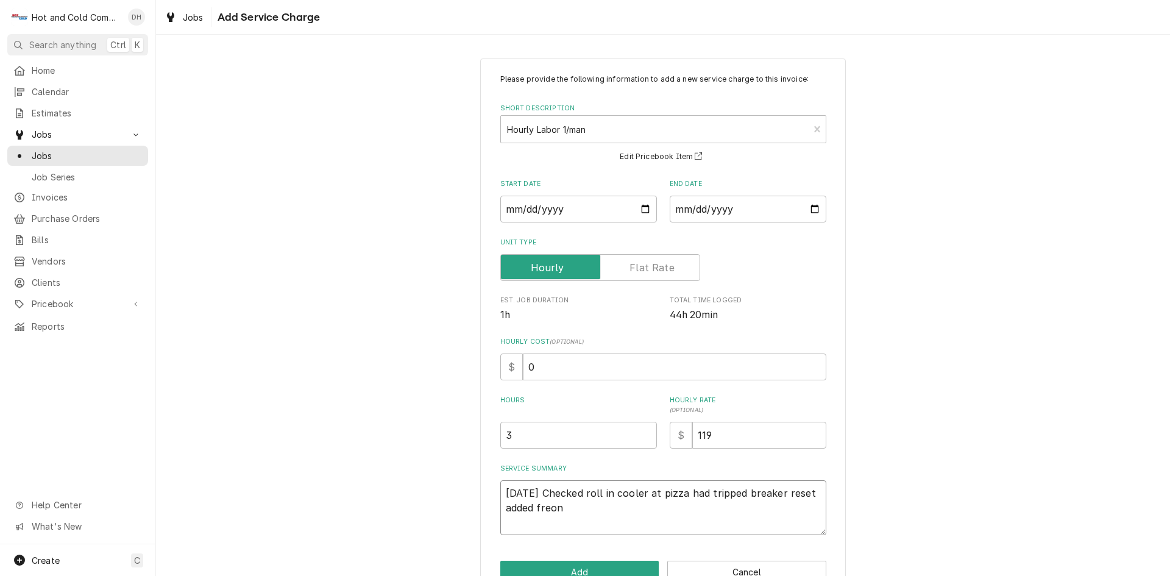
type textarea "8/15/25 Checked roll in cooler at pizza had tripped breaker reset added freon"
type textarea "x"
type textarea "8/15/25 Checked roll in cooler at pizza had tripped breaker reset added freon l"
type textarea "x"
type textarea "8/15/25 Checked roll in cooler at pizza had tripped breaker reset added freon le"
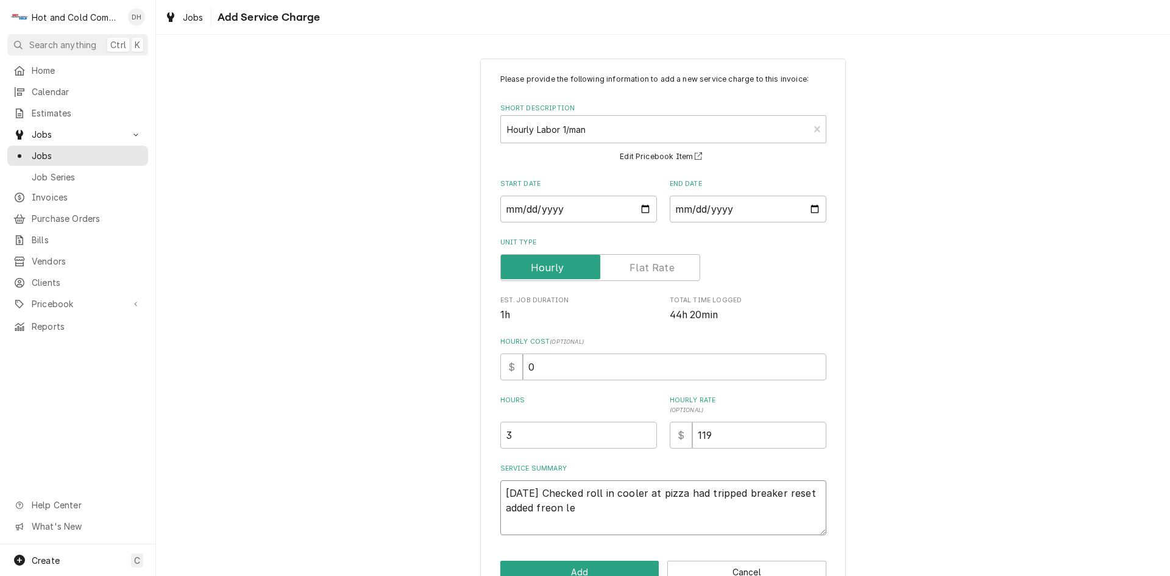
type textarea "x"
type textarea "8/15/25 Checked roll in cooler at pizza had tripped breaker reset added freon l…"
type textarea "x"
type textarea "8/15/25 Checked roll in cooler at pizza had tripped breaker reset added freon l…"
type textarea "x"
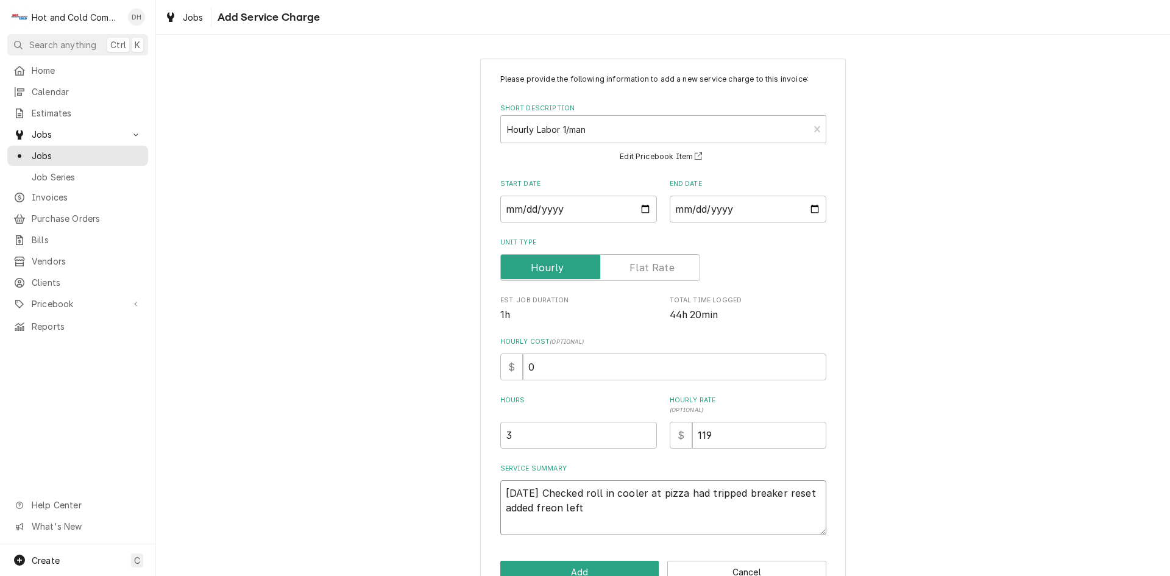
type textarea "8/15/25 Checked roll in cooler at pizza had tripped breaker reset added freon l…"
type textarea "x"
type textarea "8/15/25 Checked roll in cooler at pizza had tripped breaker reset added freon l…"
type textarea "x"
type textarea "8/15/25 Checked roll in cooler at pizza had tripped breaker reset added freon l…"
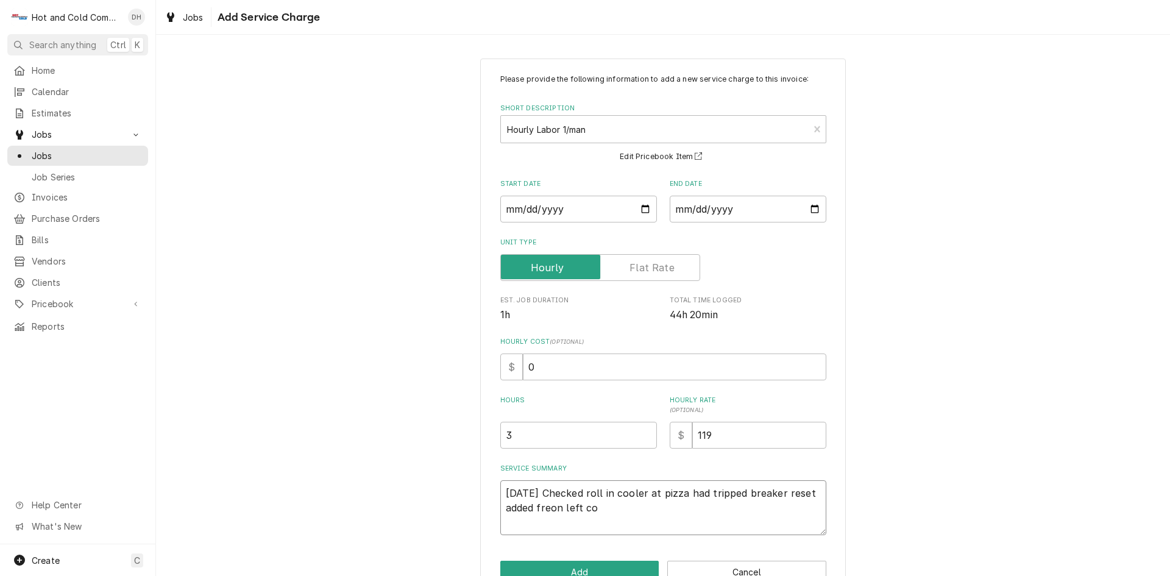
type textarea "x"
type textarea "8/15/25 Checked roll in cooler at pizza had tripped breaker reset added freon l…"
type textarea "x"
type textarea "8/15/25 Checked roll in cooler at pizza had tripped breaker reset added freon l…"
type textarea "x"
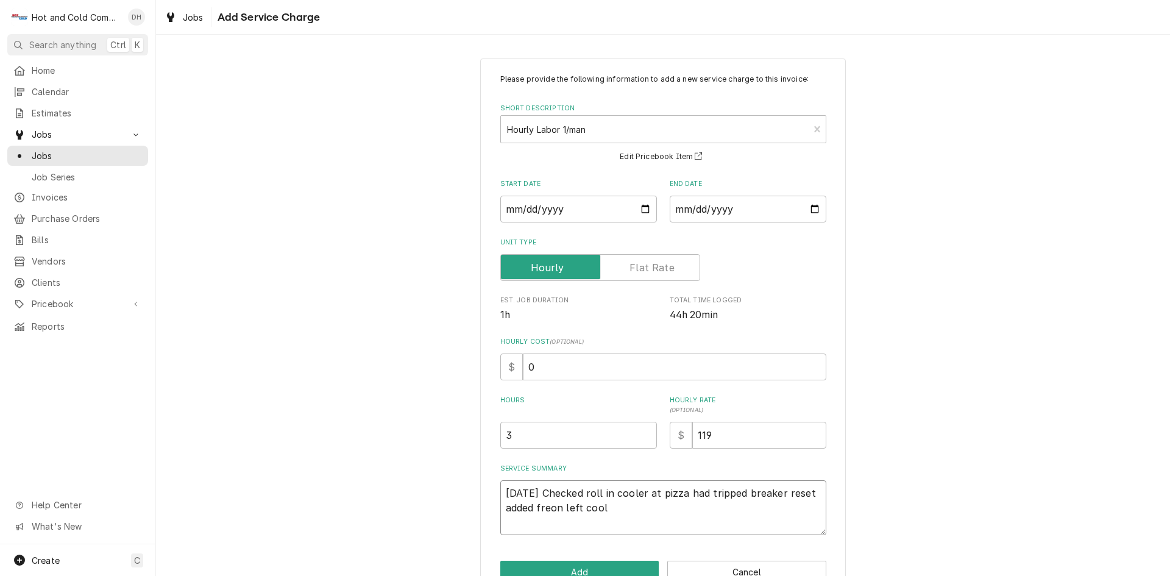
type textarea "8/15/25 Checked roll in cooler at pizza had tripped breaker reset added freon l…"
type textarea "x"
type textarea "8/15/25 Checked roll in cooler at pizza had tripped breaker reset added freon l…"
type textarea "x"
type textarea "8/15/25 Checked roll in cooler at pizza had tripped breaker reset added freon l…"
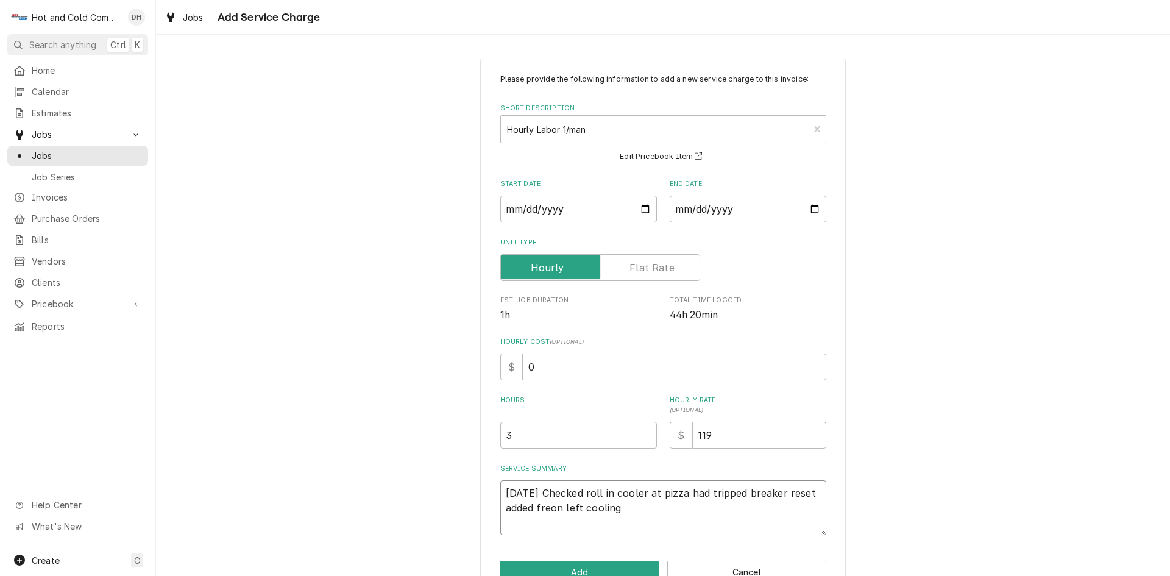
type textarea "x"
type textarea "8/15/25 Checked roll in cooler at pizza had tripped breaker reset added freon l…"
type textarea "x"
type textarea "8/15/25 Checked roll in cooler at pizza had tripped breaker reset added freon l…"
type textarea "x"
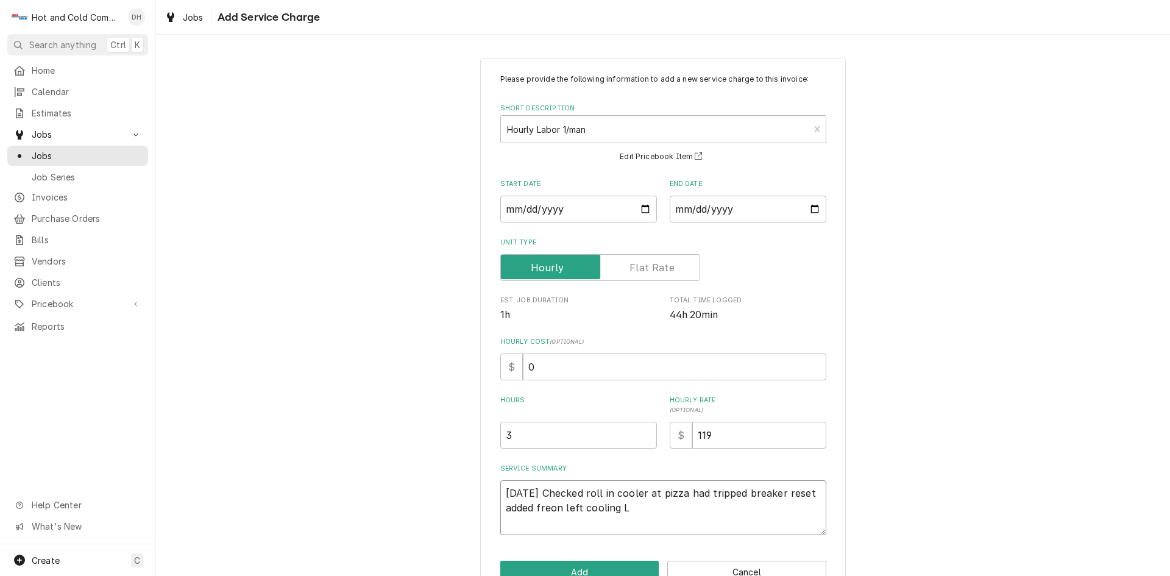
type textarea "8/15/25 Checked roll in cooler at pizza had tripped breaker reset added freon l…"
type textarea "x"
type textarea "8/15/25 Checked roll in cooler at pizza had tripped breaker reset added freon l…"
type textarea "x"
type textarea "8/15/25 Checked roll in cooler at pizza had tripped breaker reset added freon l…"
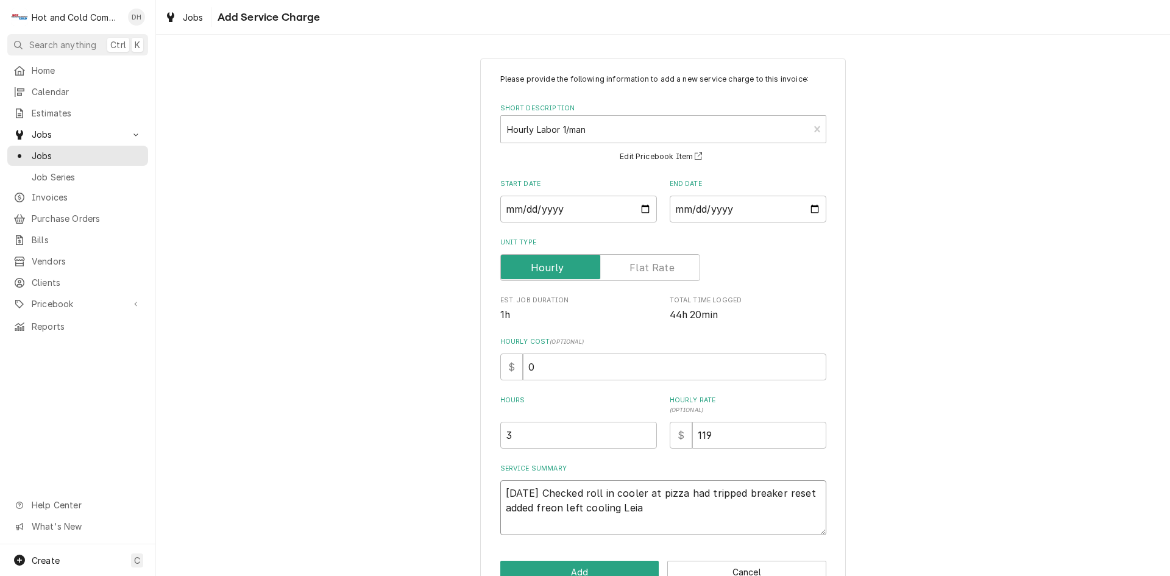
type textarea "x"
type textarea "8/15/25 Checked roll in cooler at pizza had tripped breaker reset added freon l…"
type textarea "x"
type textarea "8/15/25 Checked roll in cooler at pizza had tripped breaker reset added freon l…"
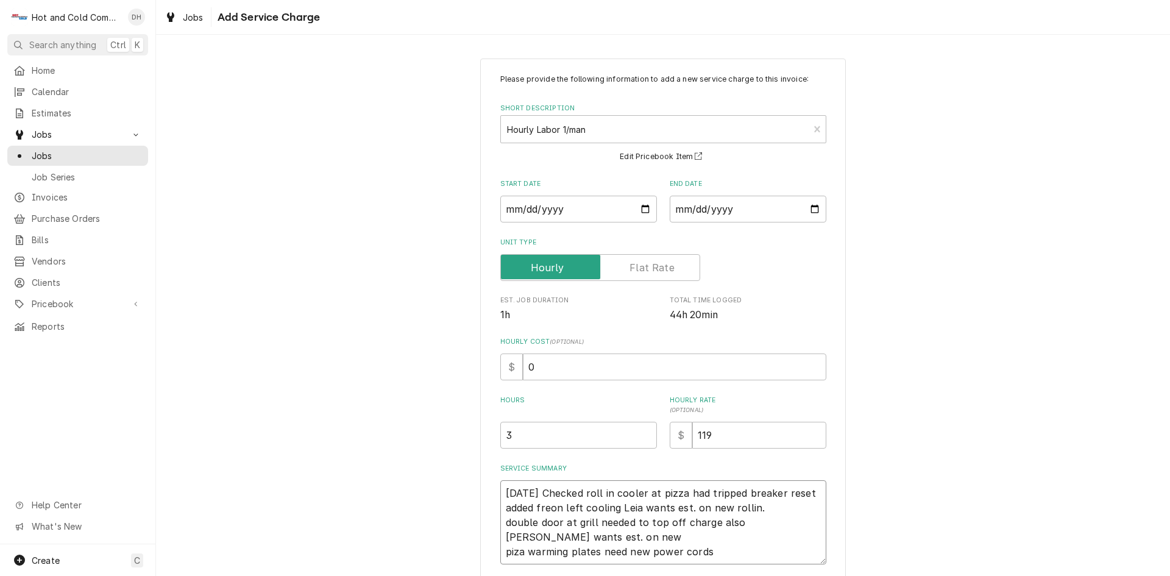
click at [515, 551] on textarea "8/15/25 Checked roll in cooler at pizza had tripped breaker reset added freon l…" at bounding box center [663, 522] width 326 height 84
click at [762, 550] on textarea "8/15/25 Checked roll in cooler at pizza had tripped breaker reset added freon l…" at bounding box center [663, 522] width 326 height 84
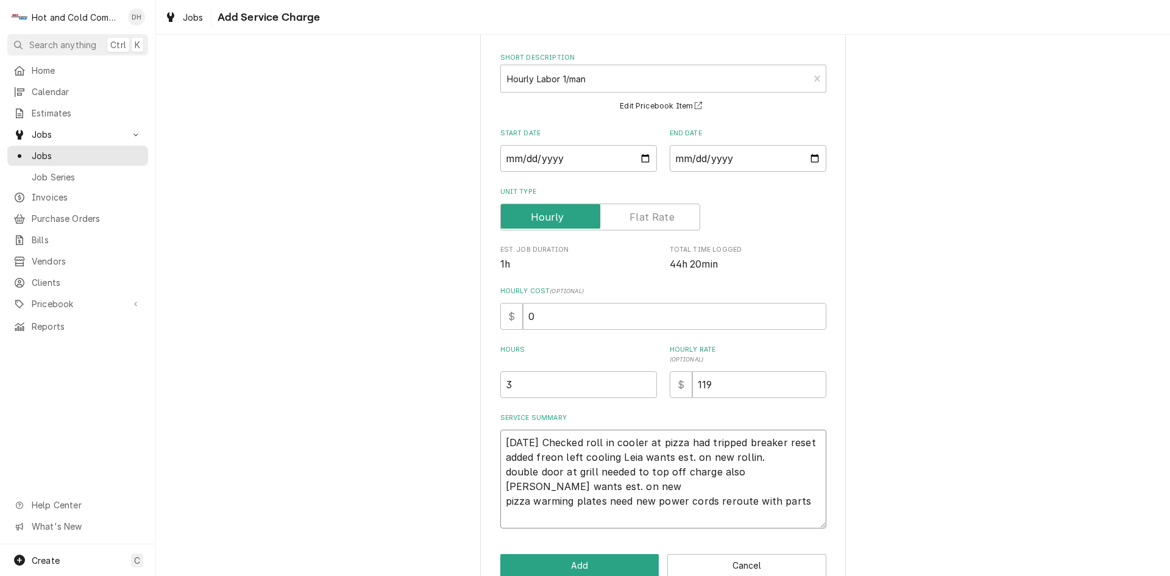
scroll to position [77, 0]
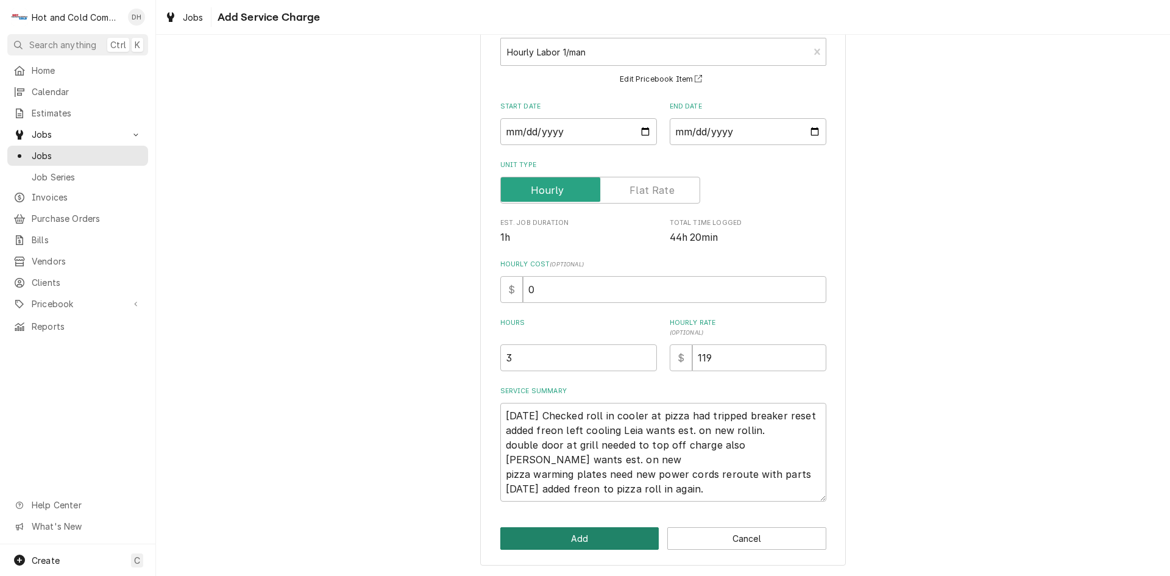
click at [615, 529] on button "Add" at bounding box center [579, 538] width 159 height 23
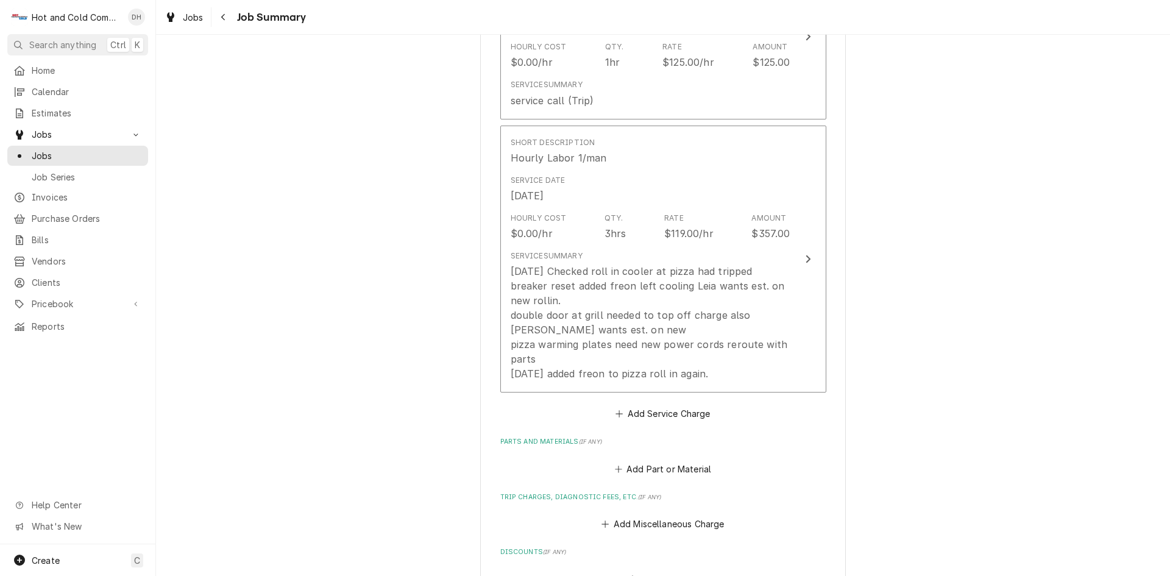
scroll to position [406, 0]
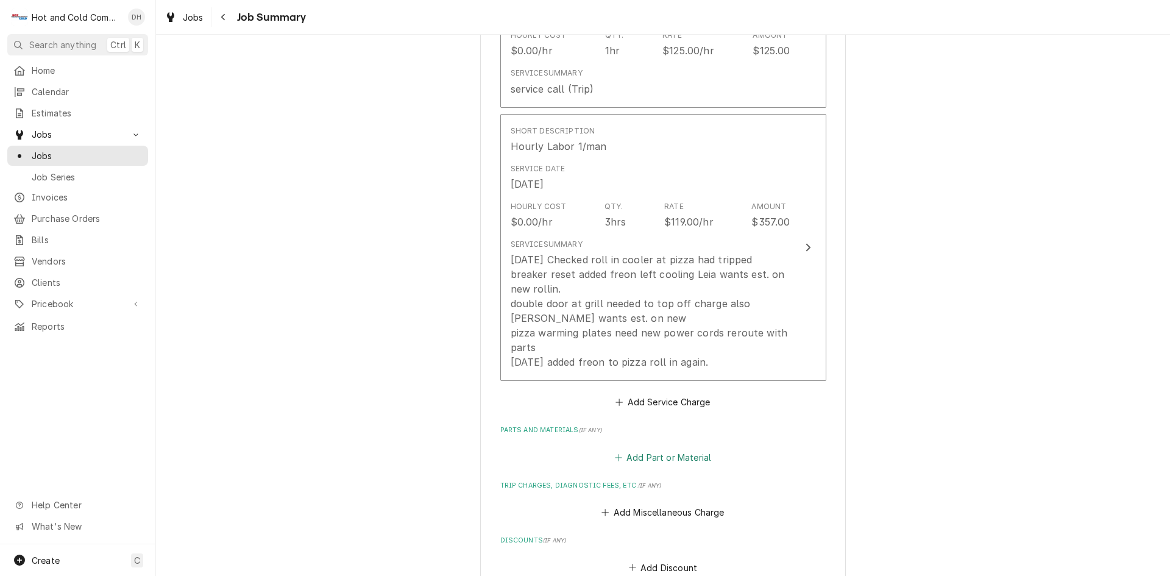
click at [665, 448] on button "Add Part or Material" at bounding box center [662, 456] width 101 height 17
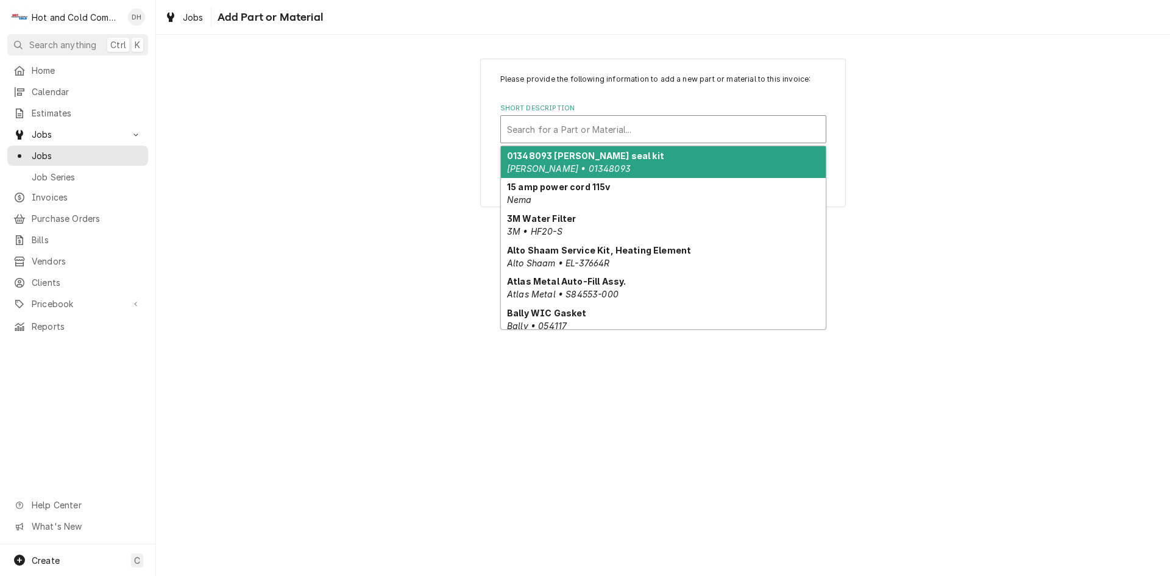
click at [632, 132] on div "Short Description" at bounding box center [663, 129] width 313 height 22
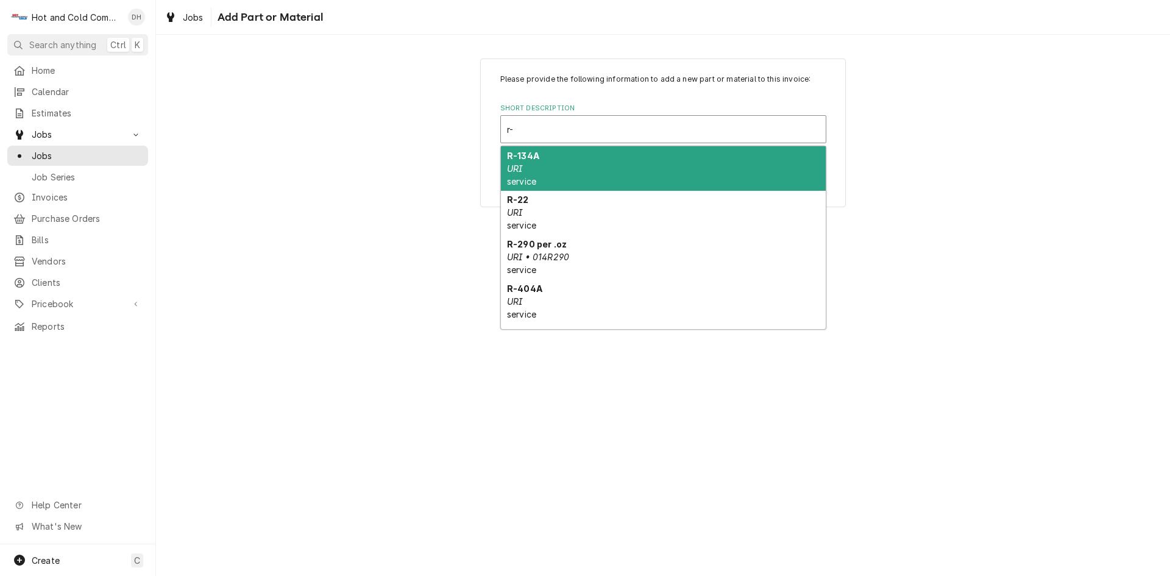
click at [550, 177] on div "R-134A URI service" at bounding box center [663, 168] width 325 height 44
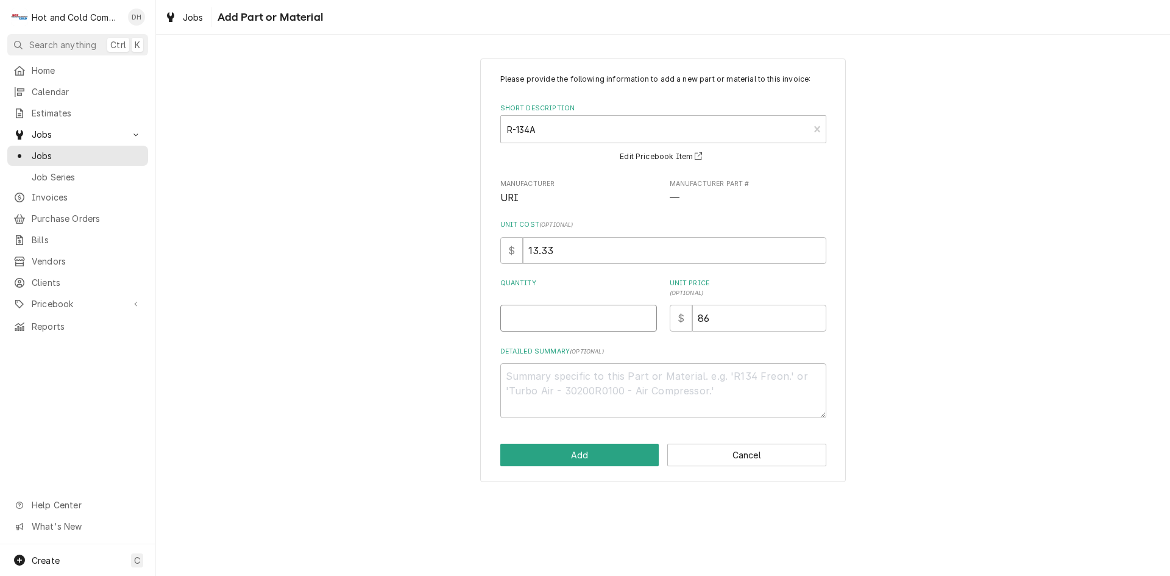
click at [524, 323] on input "Quantity" at bounding box center [578, 318] width 157 height 27
click at [584, 452] on button "Add" at bounding box center [579, 455] width 159 height 23
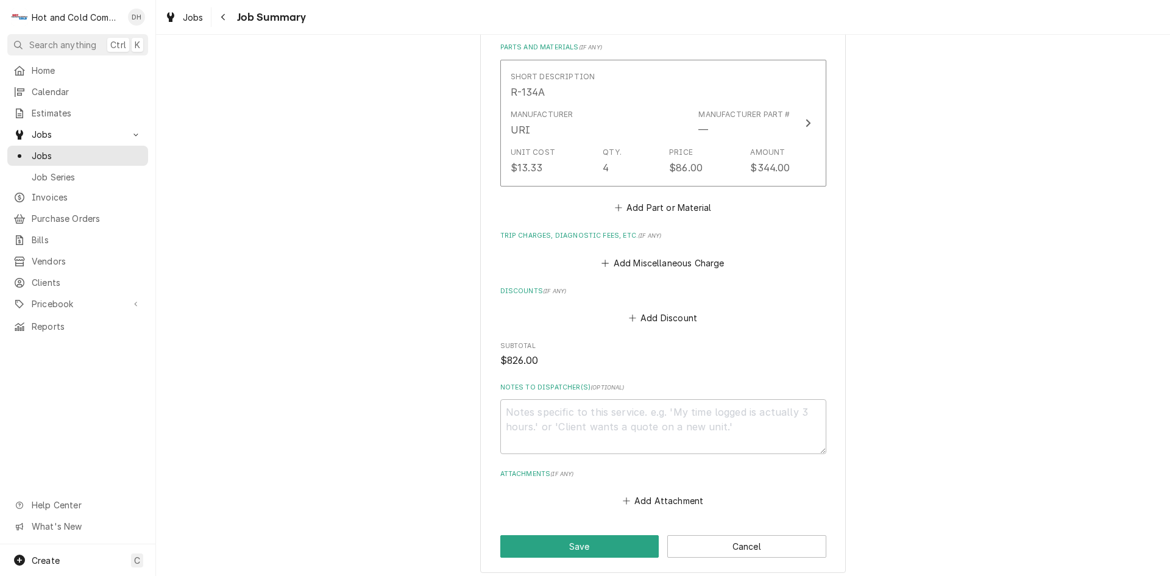
scroll to position [609, 0]
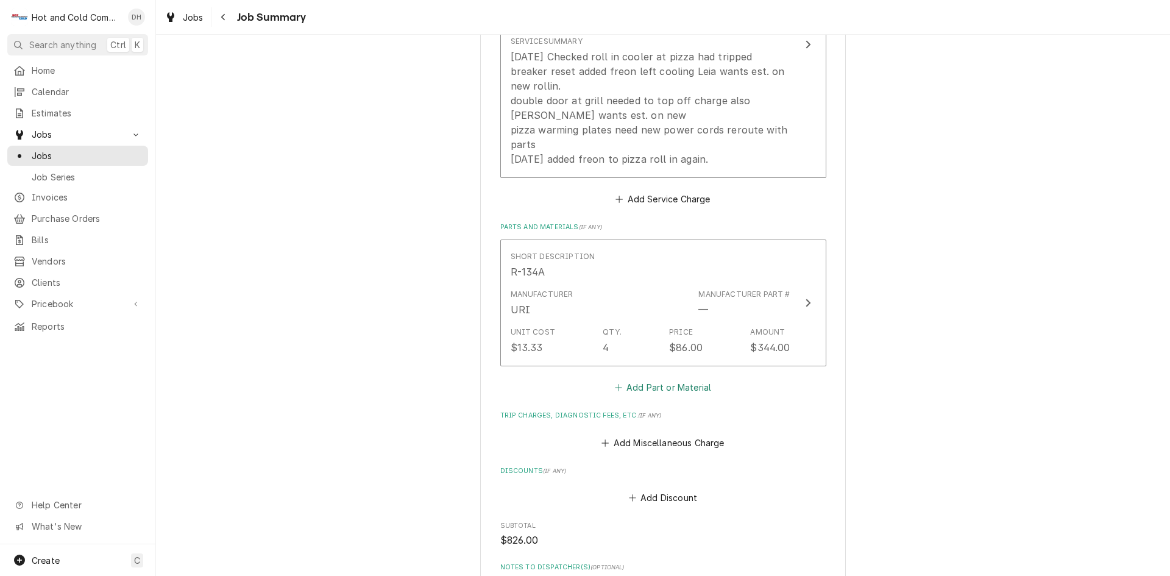
click at [671, 379] on button "Add Part or Material" at bounding box center [662, 387] width 101 height 17
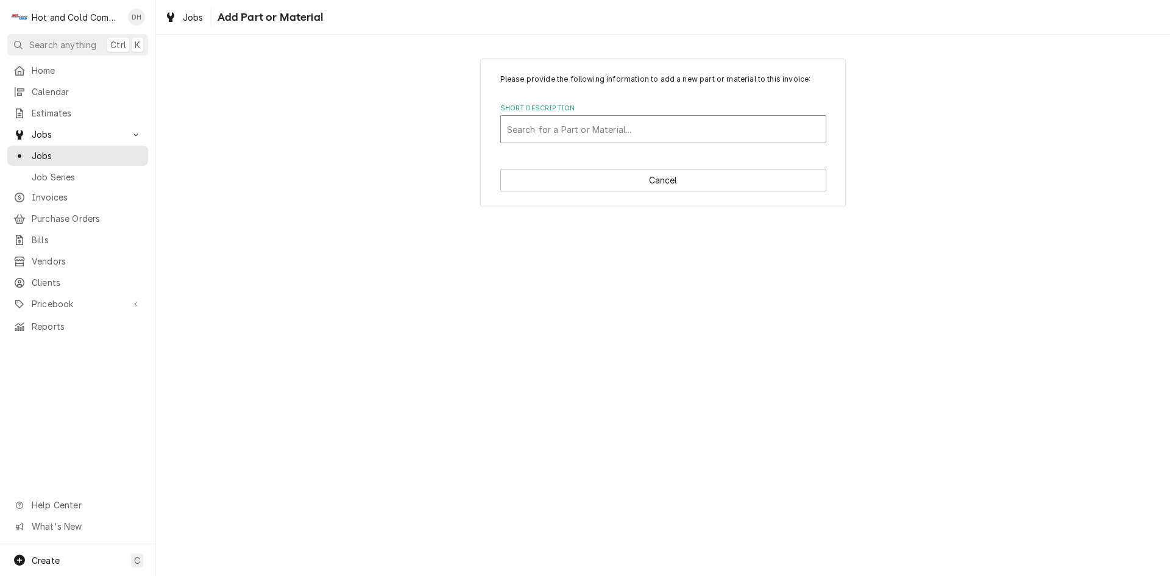
click at [576, 123] on div "Short Description" at bounding box center [663, 129] width 313 height 22
click at [530, 126] on div "Short Description" at bounding box center [663, 129] width 313 height 22
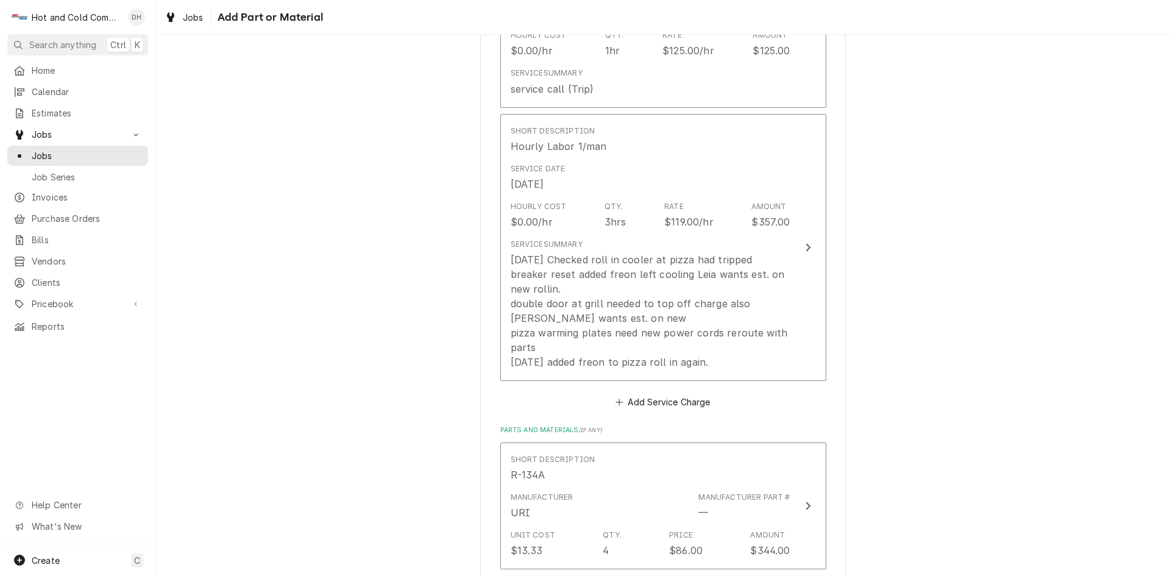
scroll to position [812, 0]
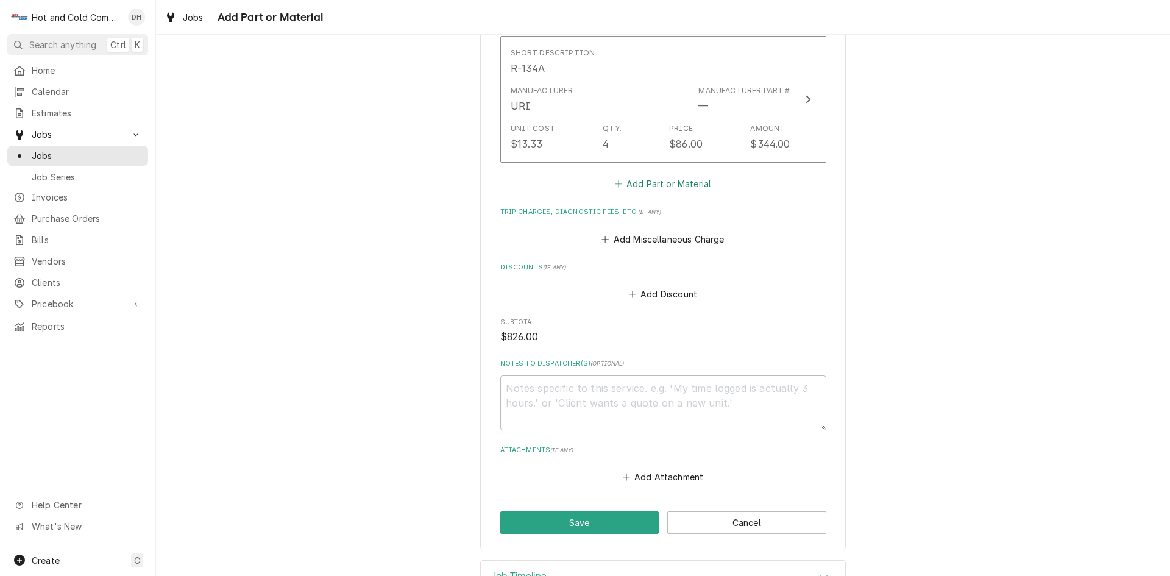
click at [679, 175] on button "Add Part or Material" at bounding box center [662, 183] width 101 height 17
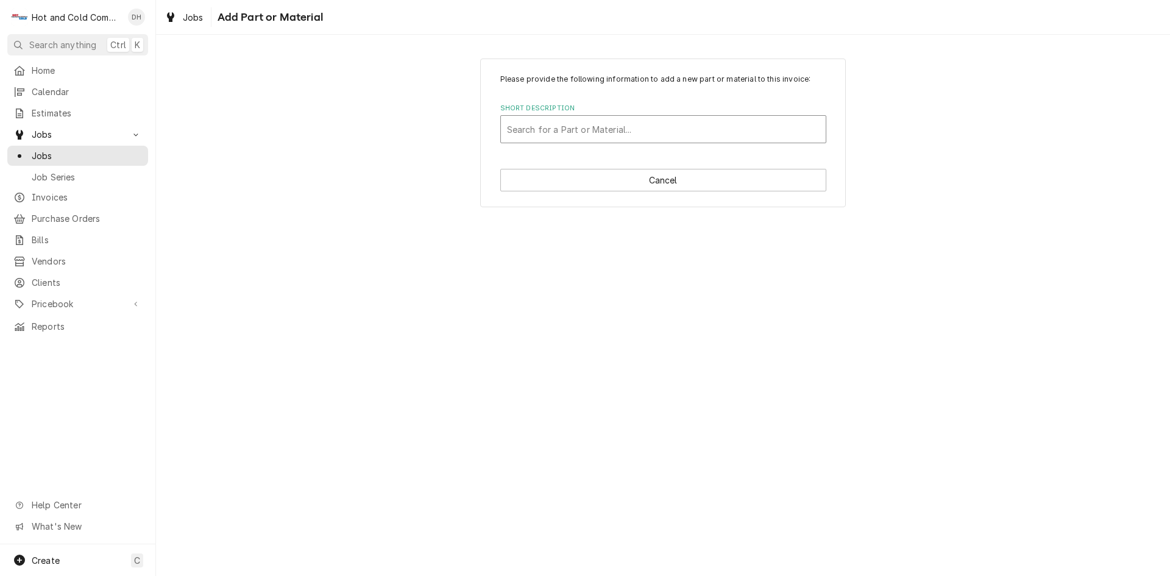
click at [570, 127] on div "Short Description" at bounding box center [663, 129] width 313 height 22
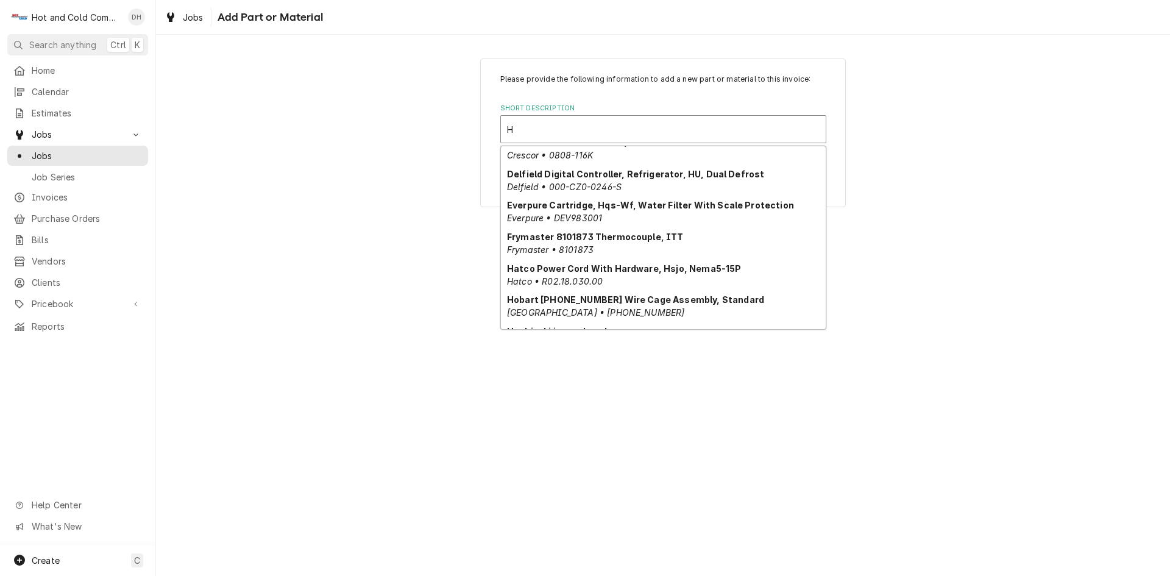
scroll to position [219, 0]
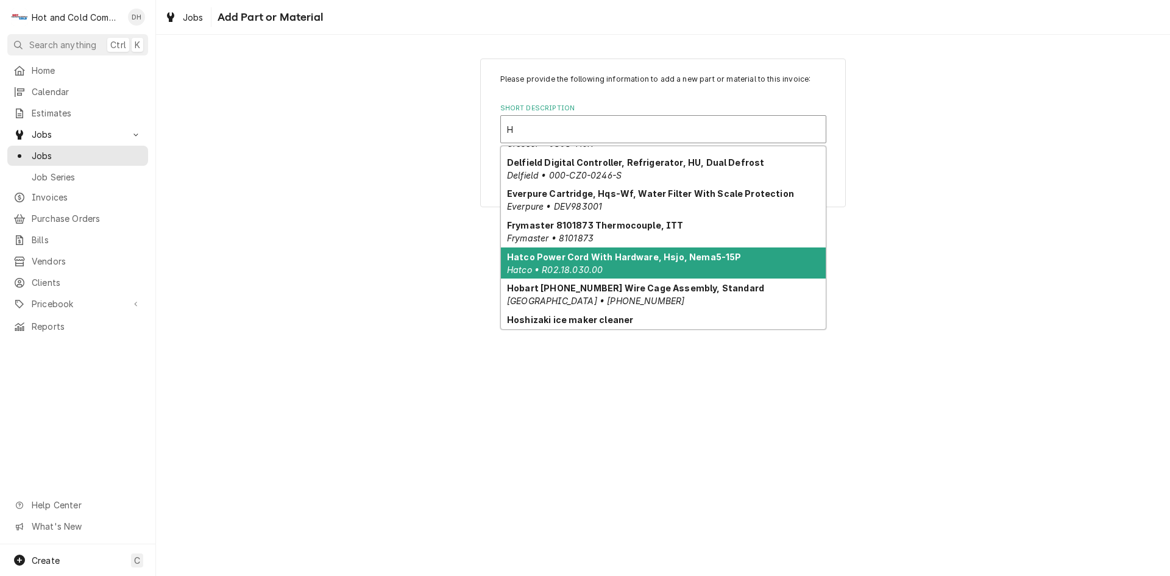
click at [659, 263] on div "Hatco Power Cord With Hardware, Hsjo, Nema5-15P Hatco • R02.18.030.00" at bounding box center [663, 263] width 325 height 32
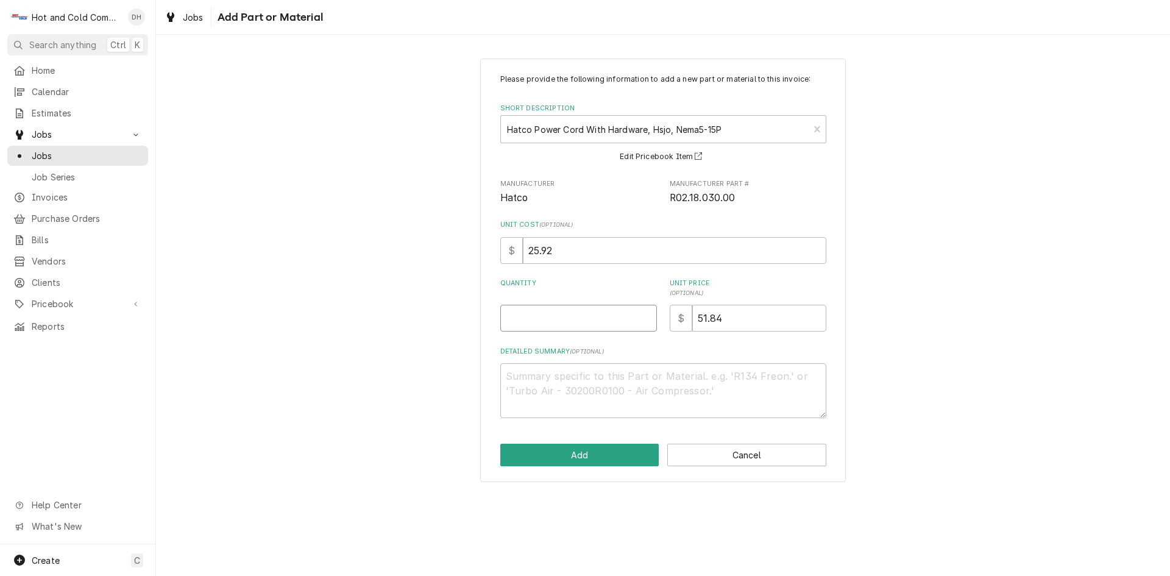
click at [559, 321] on input "Quantity" at bounding box center [578, 318] width 157 height 27
click at [589, 456] on button "Add" at bounding box center [579, 455] width 159 height 23
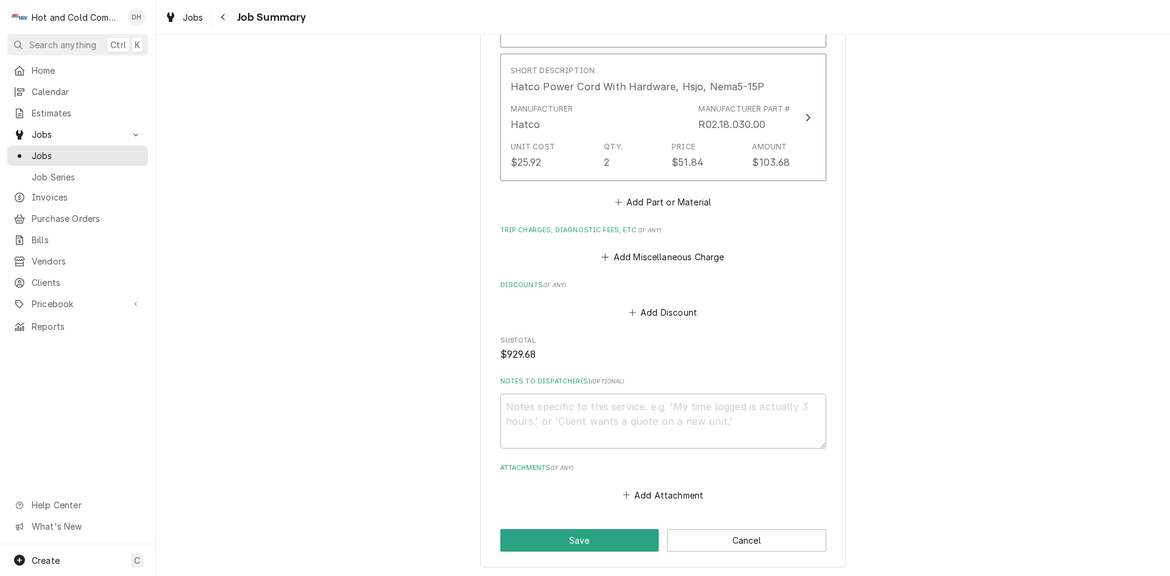
scroll to position [972, 0]
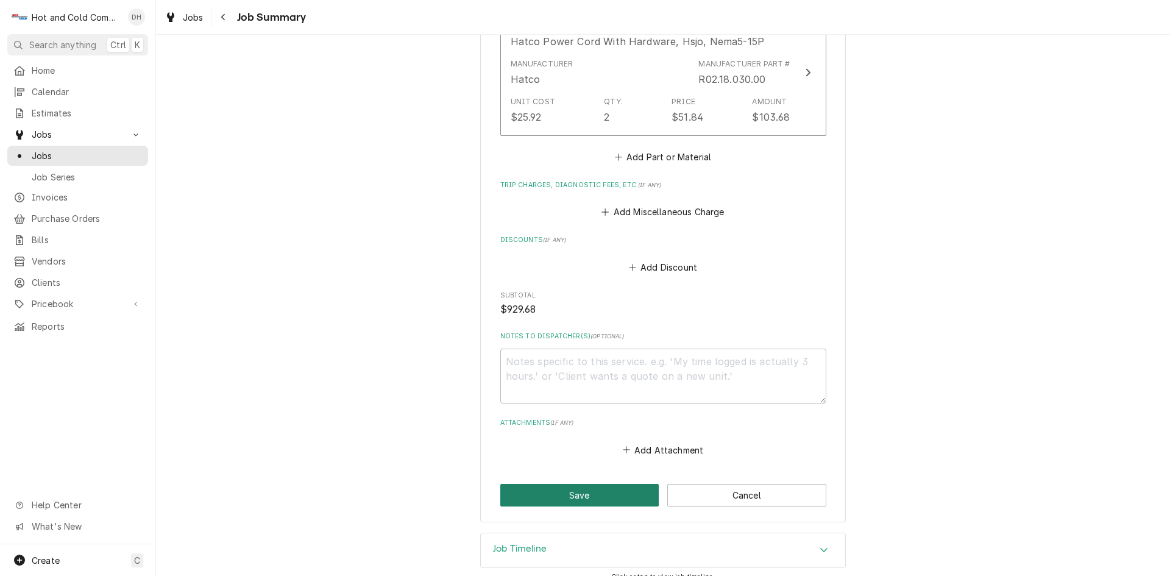
click at [575, 484] on button "Save" at bounding box center [579, 495] width 159 height 23
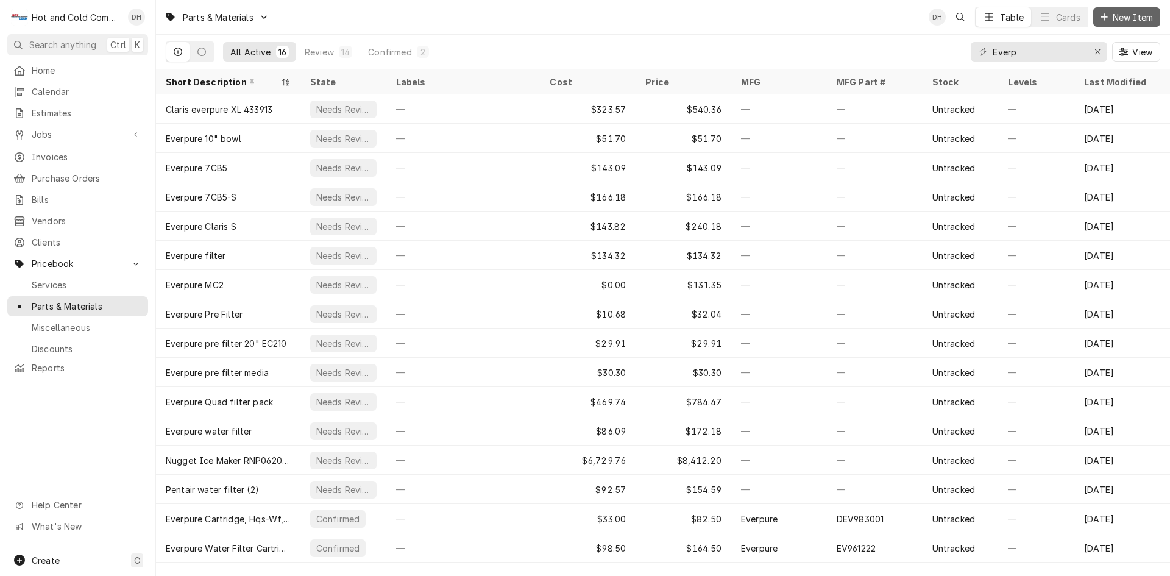
click at [1122, 16] on span "New Item" at bounding box center [1132, 17] width 45 height 13
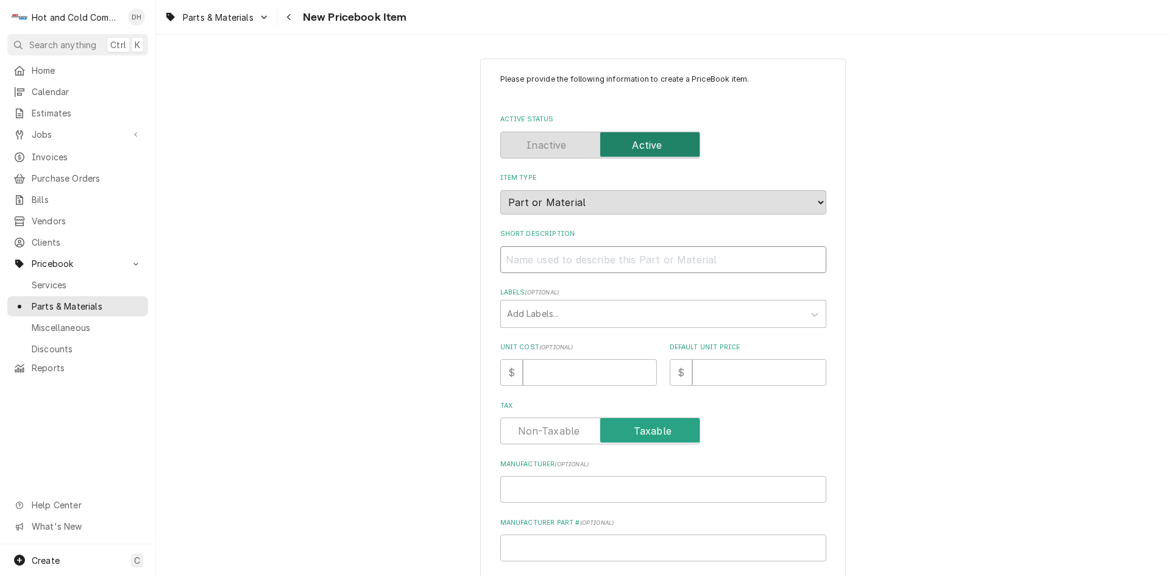
click at [531, 256] on input "Short Description" at bounding box center [663, 259] width 326 height 27
paste input "Hatco R02.18.030.00 Power Cord With Hardware, Hsjo, Nema5-15P"
type textarea "x"
drag, startPoint x: 600, startPoint y: 254, endPoint x: 532, endPoint y: 271, distance: 70.2
click at [532, 271] on input "Hatco R02.18.030.00 Power Cord With Hardware, Hsjo, Nema5-15P" at bounding box center [663, 259] width 326 height 27
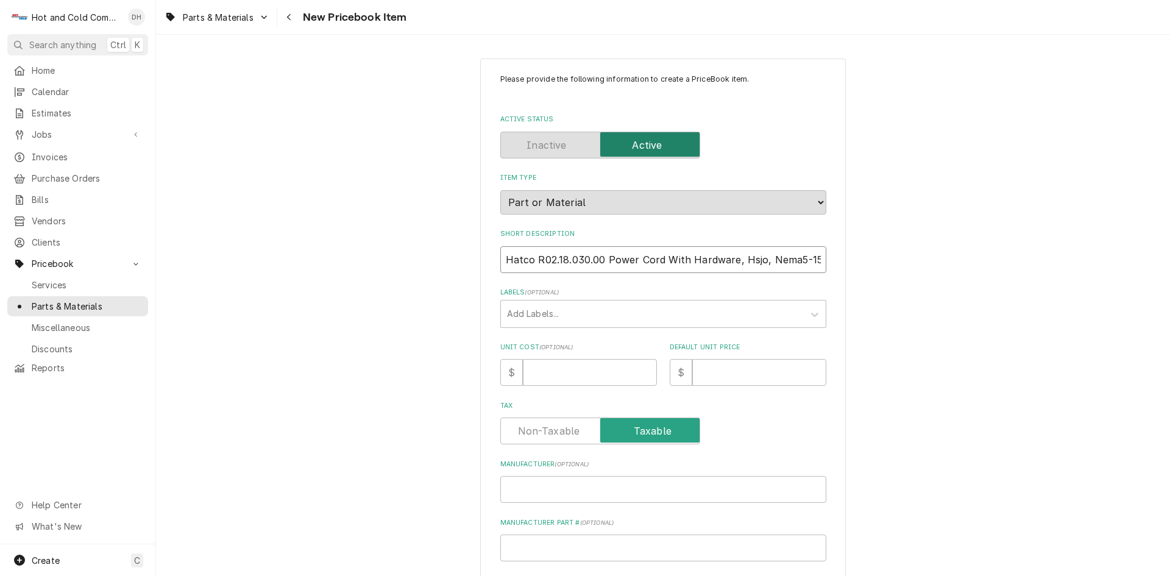
type input "Hatco R02.18.030.00 Power Cord With Hardware, Hsjo, Nema5-15P"
click at [534, 552] on input "Manufacturer Part # ( optional )" at bounding box center [663, 547] width 326 height 27
paste input "R02.18.030.00"
type textarea "x"
type input "R02.18.030.00"
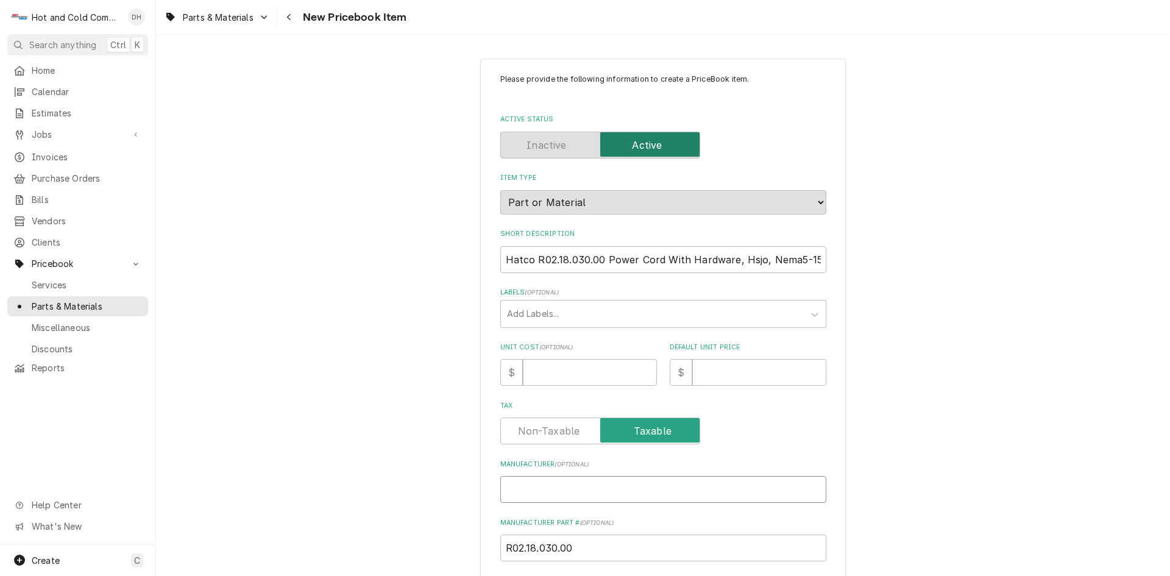
click at [516, 489] on input "Manufacturer ( optional )" at bounding box center [663, 489] width 326 height 27
type textarea "x"
type input "H"
type textarea "x"
type input "Ha"
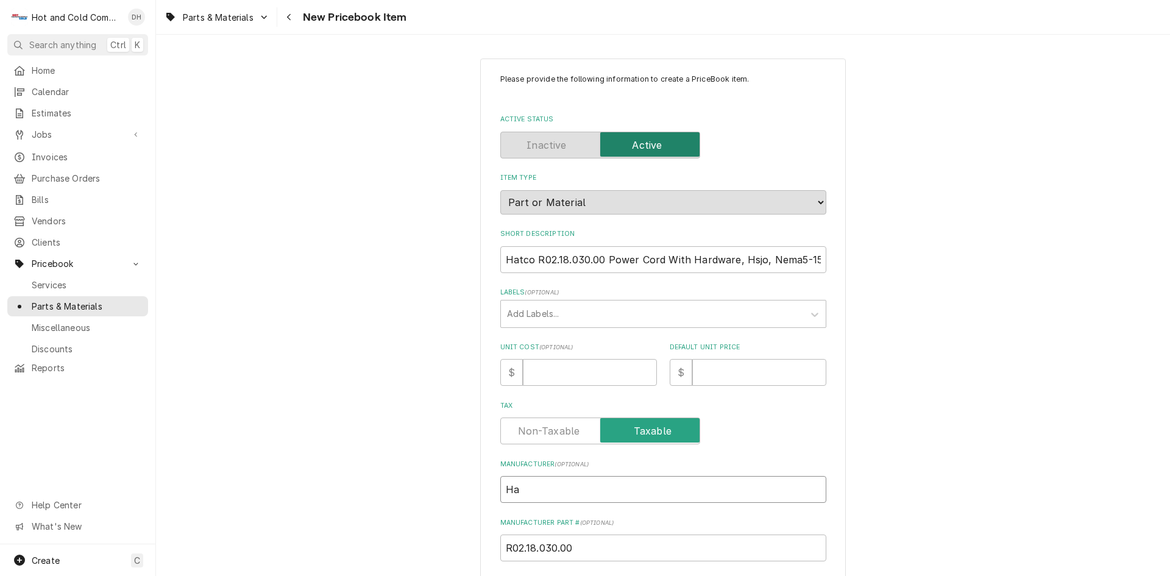
type textarea "x"
type input "Hat"
type textarea "x"
type input "Hatc"
type textarea "x"
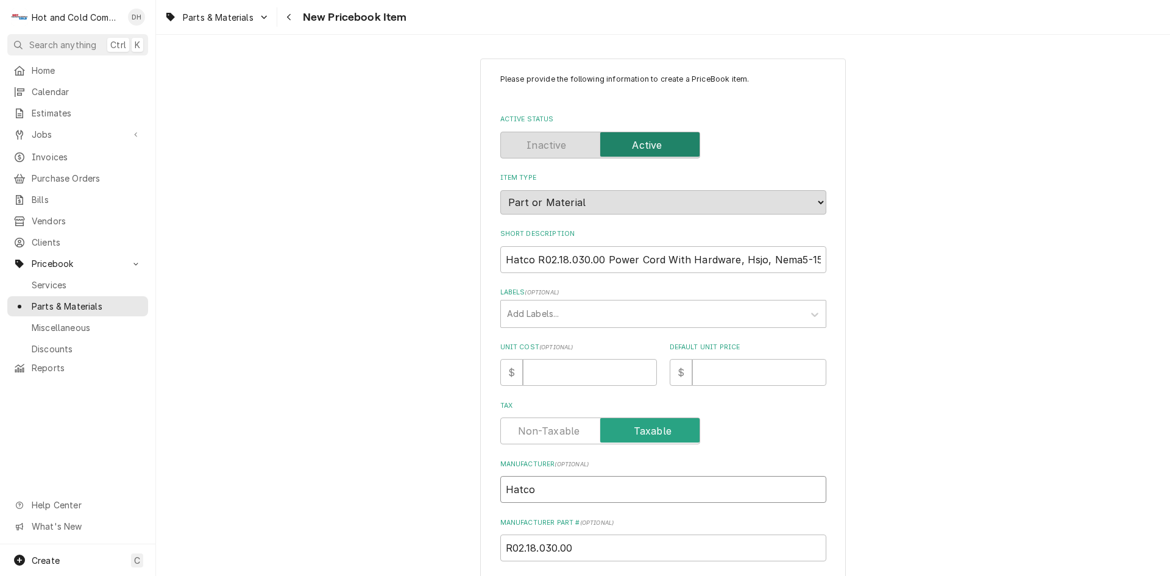
type input "Hatco"
click at [589, 375] on input "Unit Cost ( optional )" at bounding box center [590, 372] width 134 height 27
type textarea "x"
type input "2"
type textarea "x"
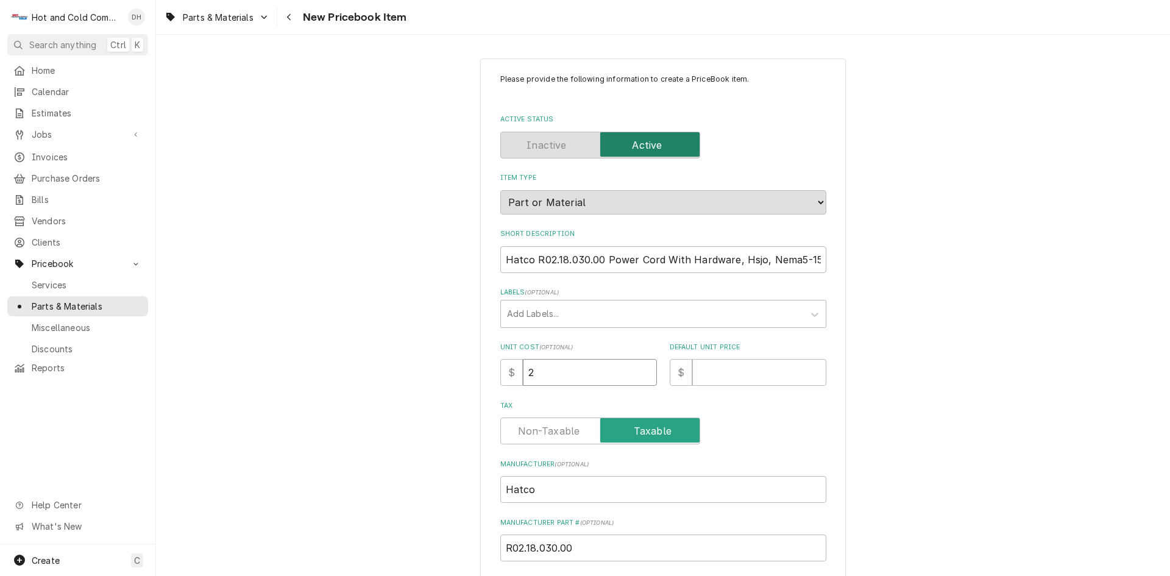
type input "25"
type textarea "x"
type input "25.9"
type textarea "x"
type input "25.92"
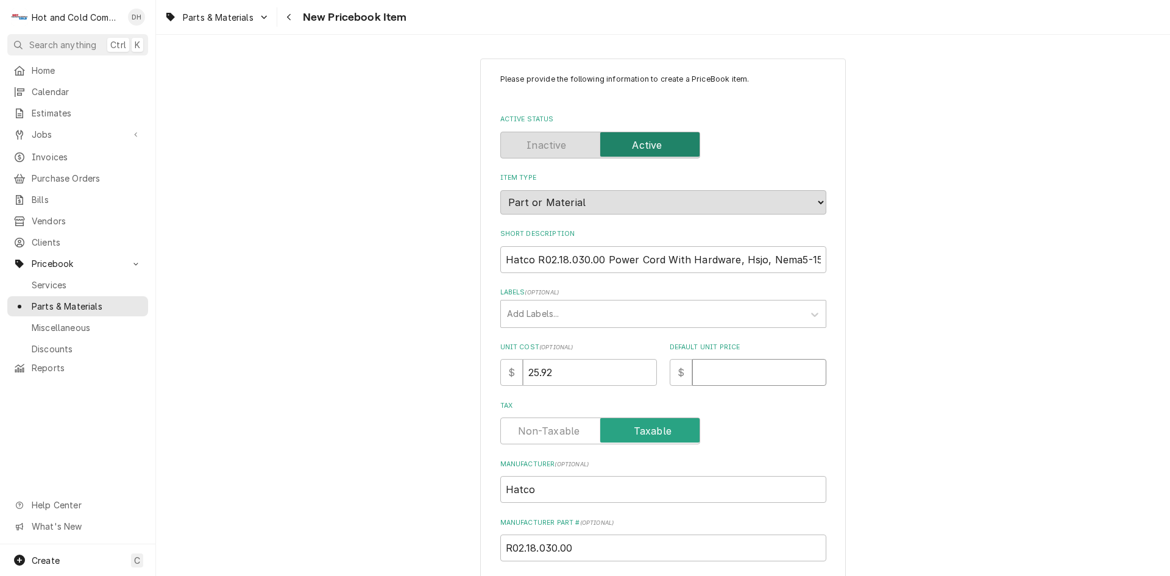
click at [766, 376] on input "Default Unit Price" at bounding box center [759, 372] width 134 height 27
type textarea "x"
type input "5"
type textarea "x"
type input "51"
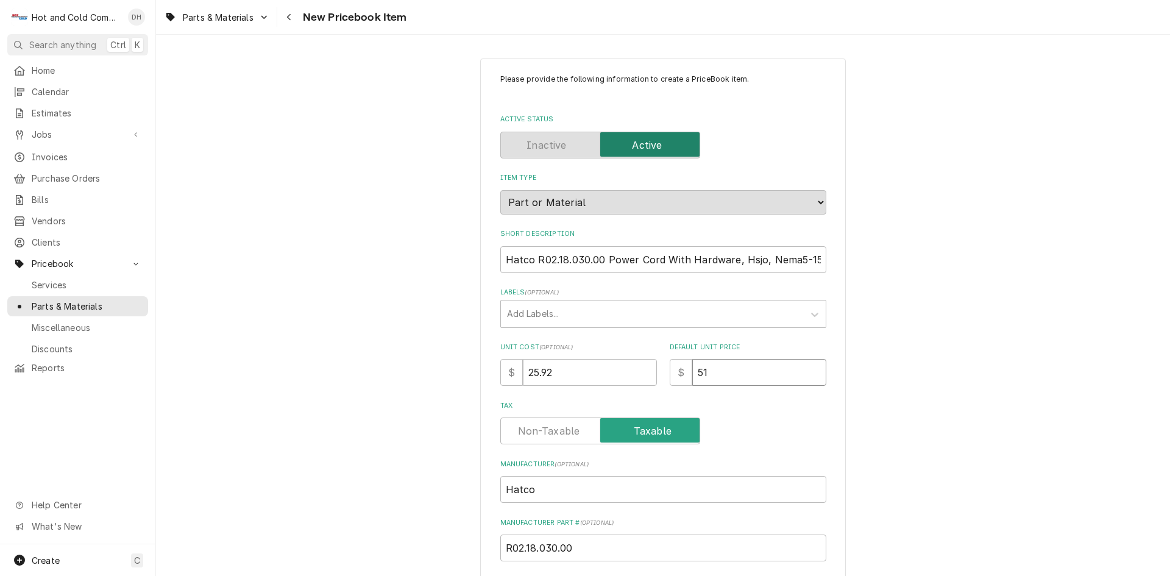
type textarea "x"
type input "51.8"
type textarea "x"
type input "51.84"
click at [600, 256] on input "Hatco R02.18.030.00 Power Cord With Hardware, Hsjo, Nema5-15P" at bounding box center [663, 259] width 326 height 27
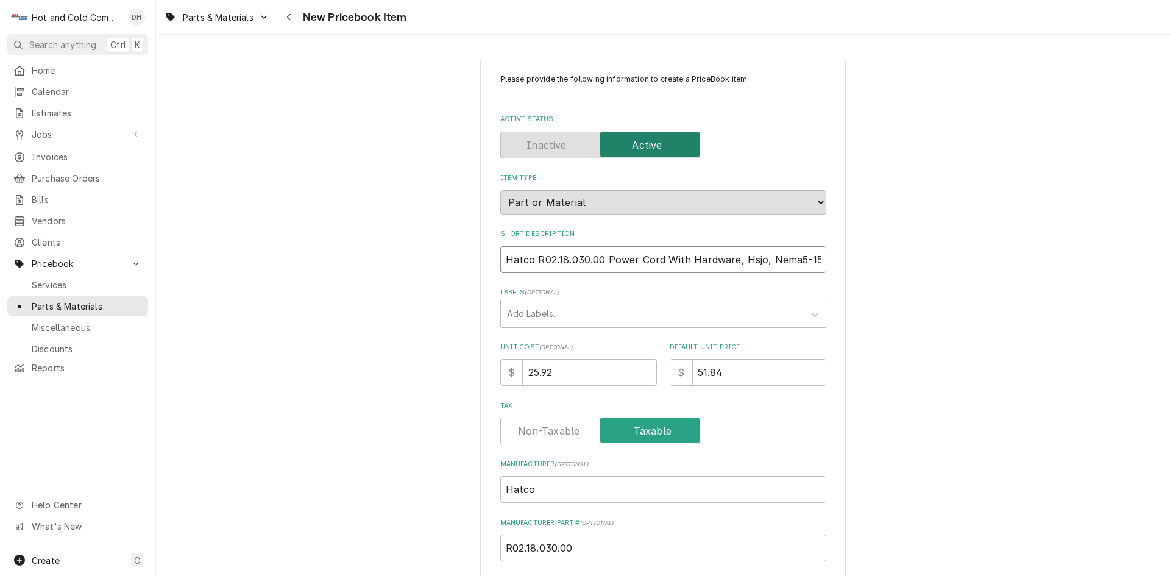
type textarea "x"
type input "Hatco R02.18.030.00Power Cord With Hardware, Hsjo, Nema5-15P"
type textarea "x"
type input "Hatco R02.18.030.0Power Cord With Hardware, Hsjo, Nema5-15P"
type textarea "x"
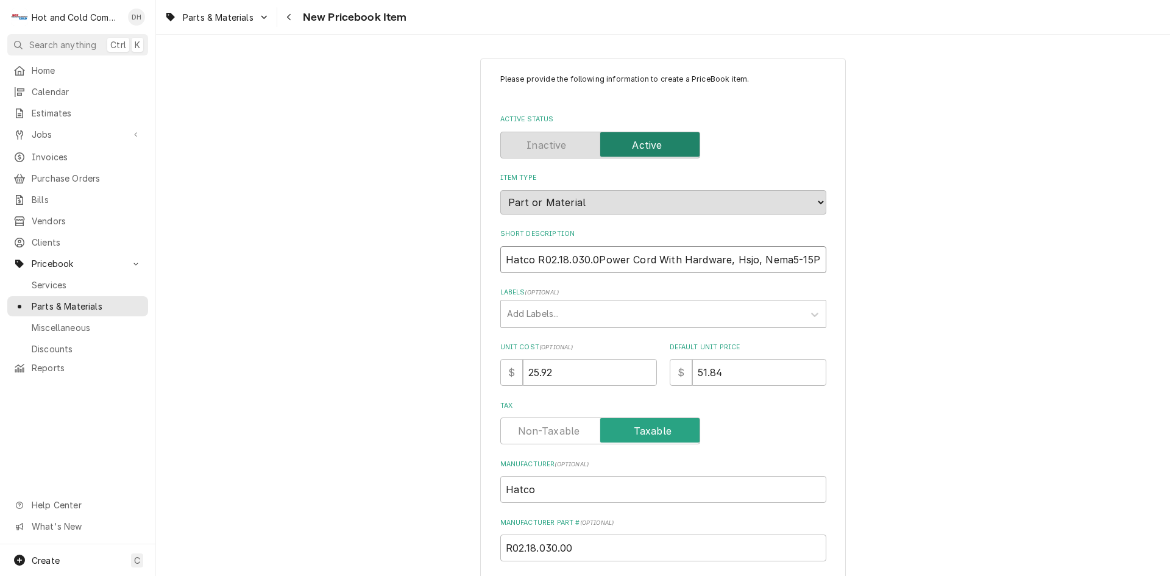
type input "Hatco R02.18.030.Power Cord With Hardware, Hsjo, Nema5-15P"
type textarea "x"
type input "Hatco R02.18.030Power Cord With Hardware, Hsjo, Nema5-15P"
type textarea "x"
type input "Hatco R02.18.03Power Cord With Hardware, Hsjo, Nema5-15P"
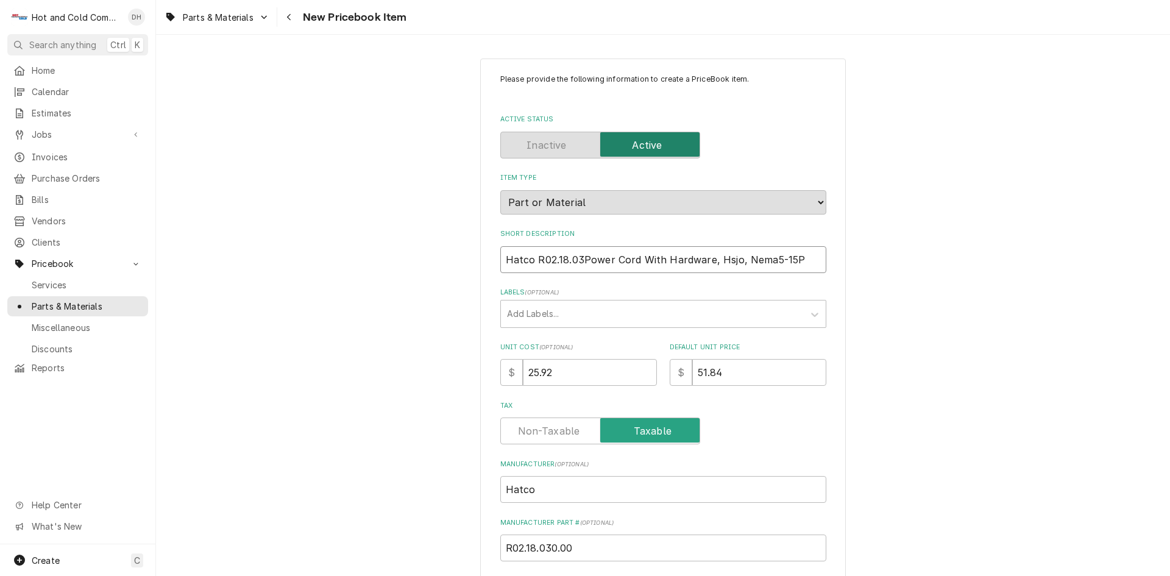
type textarea "x"
type input "Hatco R02.18.0Power Cord With Hardware, Hsjo, Nema5-15P"
type textarea "x"
type input "Hatco R02.18.Power Cord With Hardware, Hsjo, Nema5-15P"
type textarea "x"
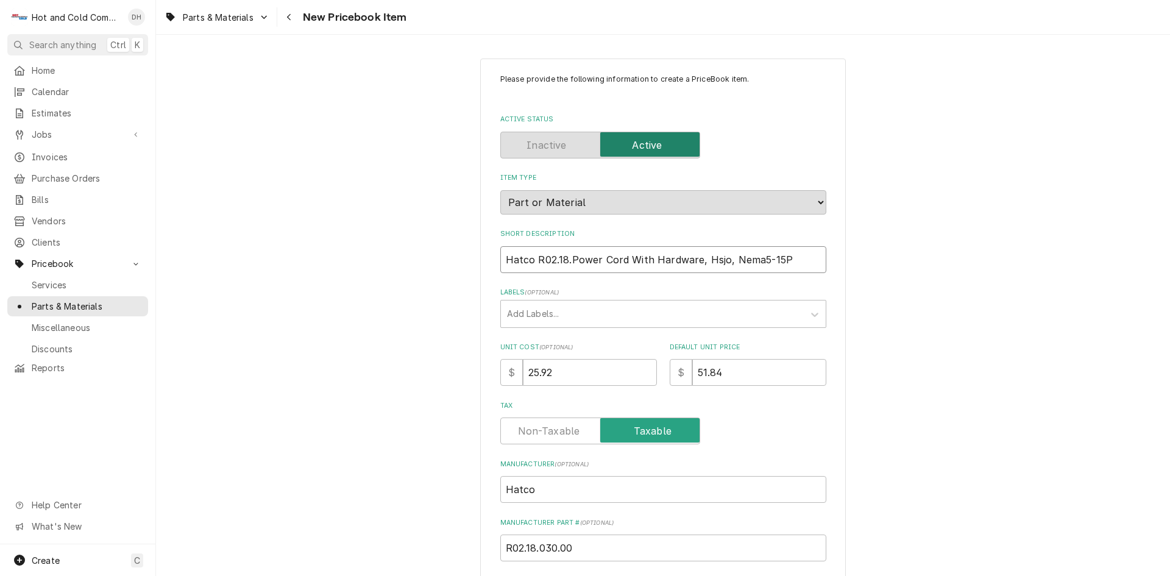
type input "Hatco R02.18Power Cord With Hardware, Hsjo, Nema5-15P"
type textarea "x"
type input "Hatco R02.1Power Cord With Hardware, Hsjo, Nema5-15P"
type textarea "x"
type input "Hatco R02.Power Cord With Hardware, Hsjo, Nema5-15P"
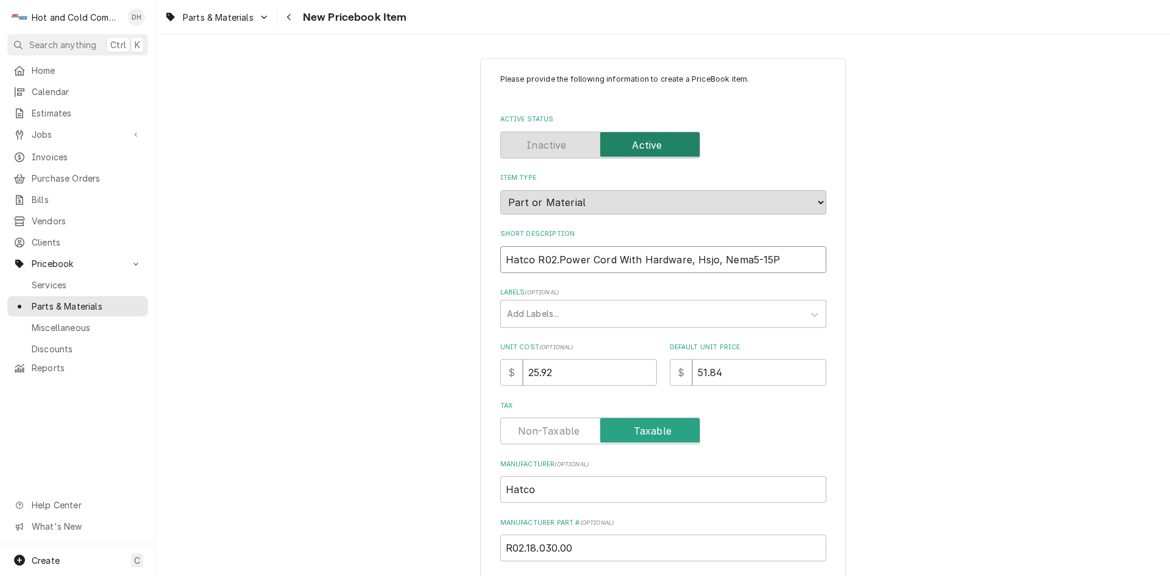
type textarea "x"
type input "Hatco R02Power Cord With Hardware, Hsjo, Nema5-15P"
type textarea "x"
type input "Hatco R0Power Cord With Hardware, Hsjo, Nema5-15P"
type textarea "x"
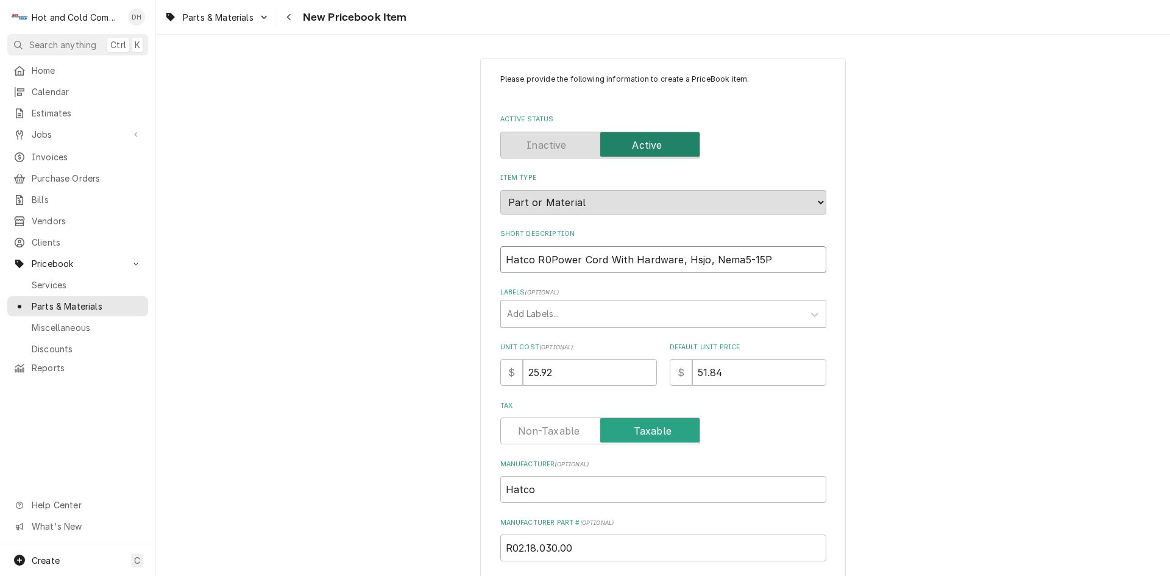
type input "Hatco RPower Cord With Hardware, Hsjo, Nema5-15P"
type textarea "x"
type input "Hatco Power Cord With Hardware, Hsjo, Nema5-15P"
type textarea "x"
type input "HatcoPower Cord With Hardware, Hsjo, Nema5-15P"
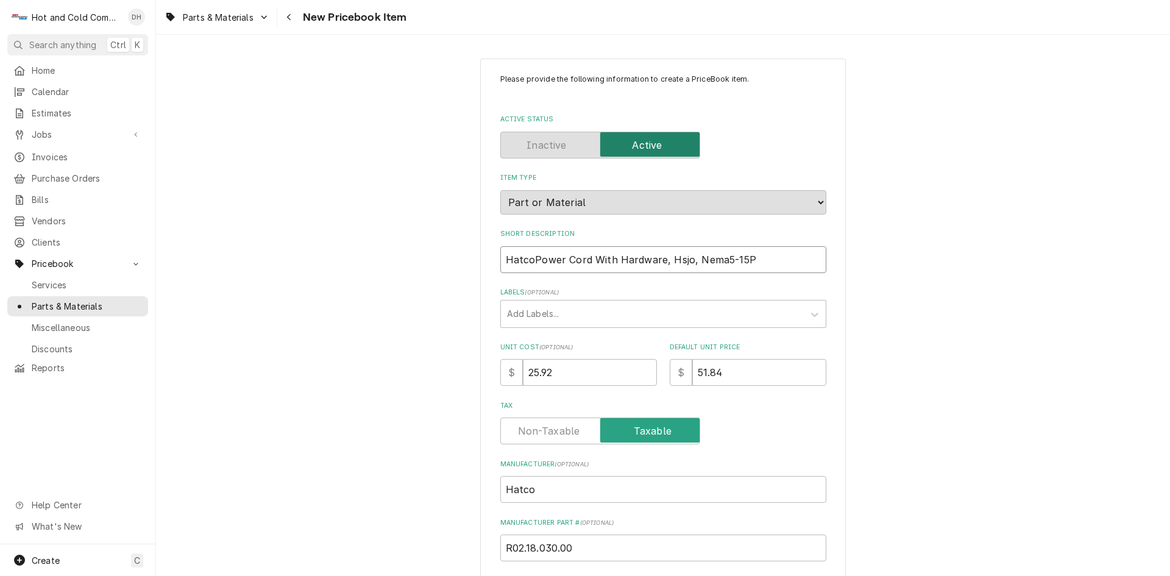
type textarea "x"
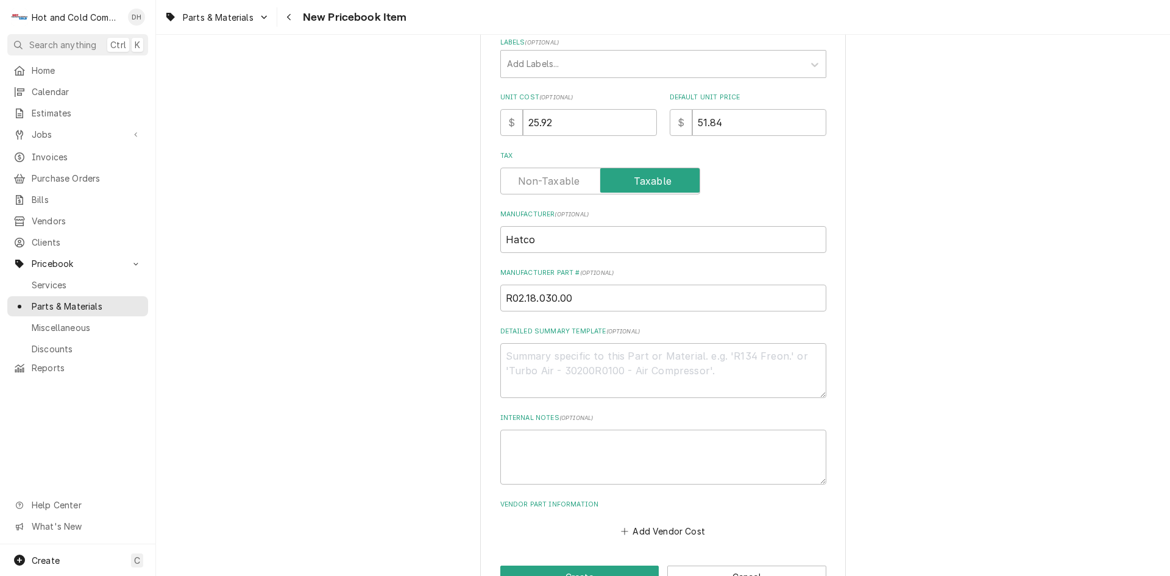
scroll to position [288, 0]
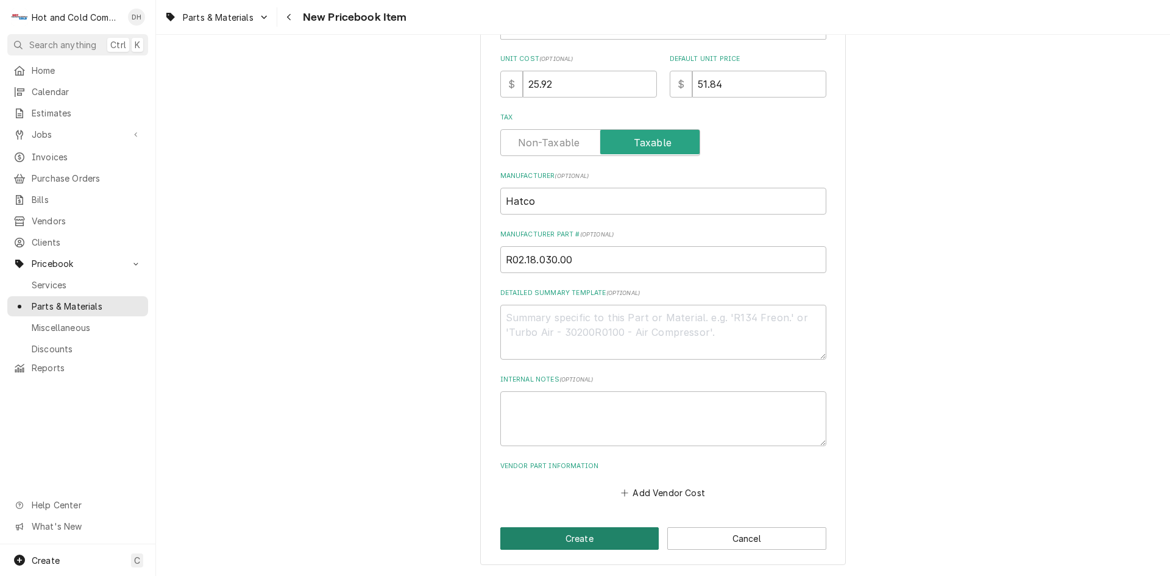
type input "Hatco Power Cord With Hardware, Hsjo, Nema5-15P"
click at [570, 536] on button "Create" at bounding box center [579, 538] width 159 height 23
type textarea "x"
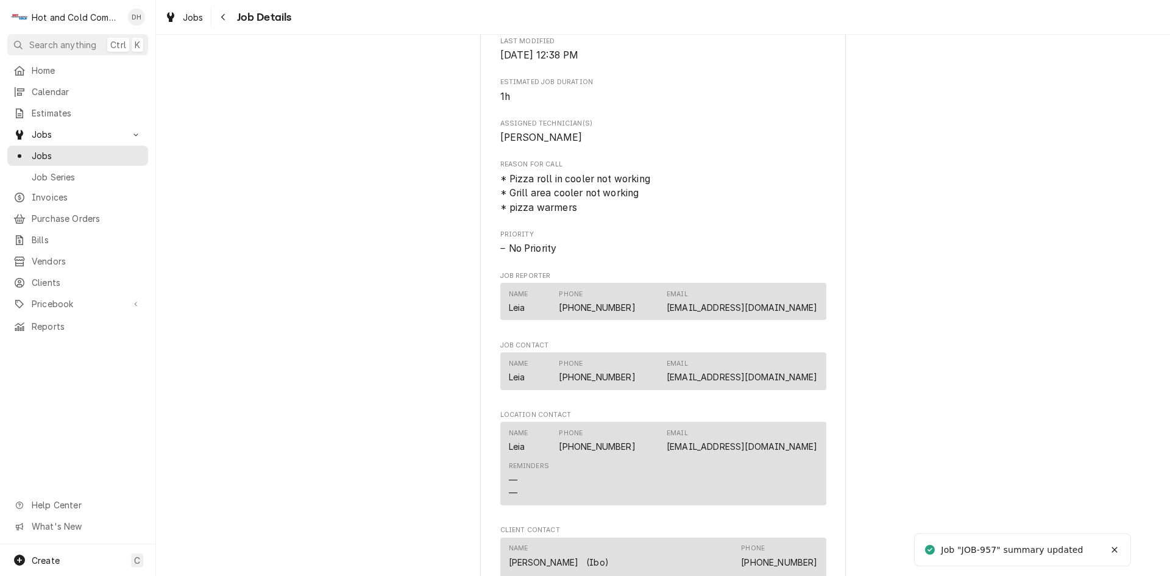
scroll to position [1219, 0]
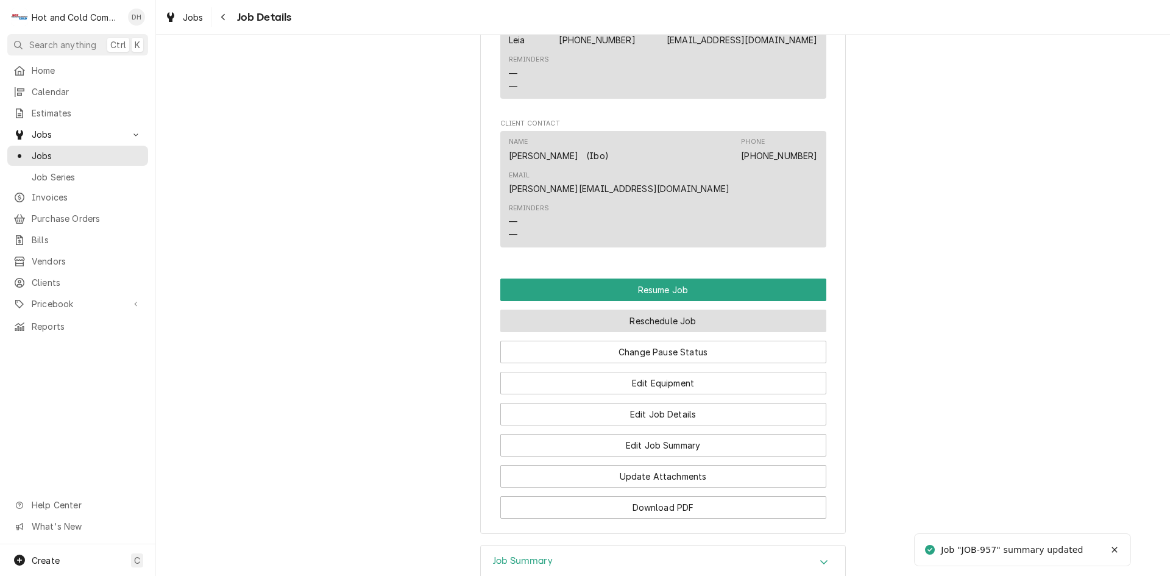
click at [709, 309] on button "Reschedule Job" at bounding box center [663, 320] width 326 height 23
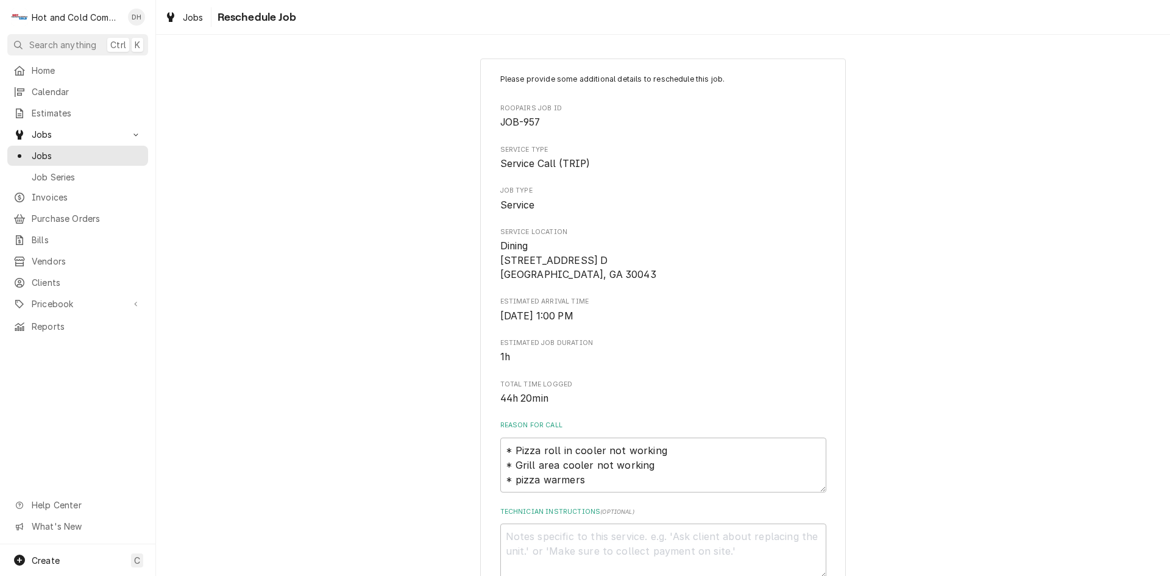
scroll to position [335, 0]
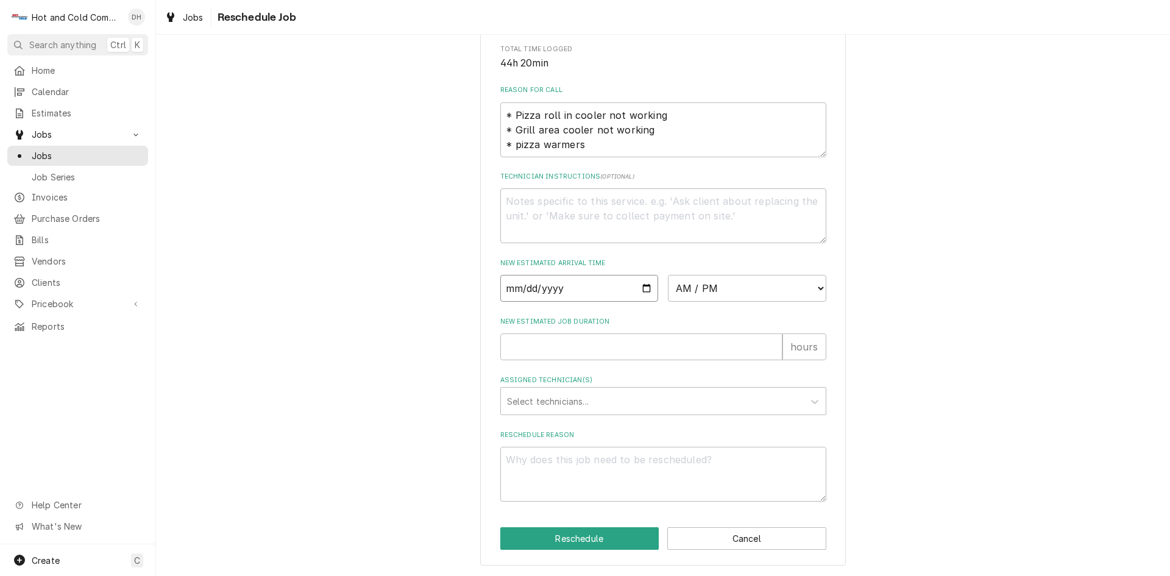
click at [639, 285] on input "Date" at bounding box center [579, 288] width 158 height 27
type textarea "x"
type input "[DATE]"
click at [826, 286] on div "Please provide some additional details to reschedule this job. Roopairs Job ID …" at bounding box center [663, 144] width 366 height 842
click at [813, 286] on select "AM / PM 6:00 AM 6:15 AM 6:30 AM 6:45 AM 7:00 AM 7:15 AM 7:30 AM 7:45 AM 8:00 AM…" at bounding box center [747, 288] width 158 height 27
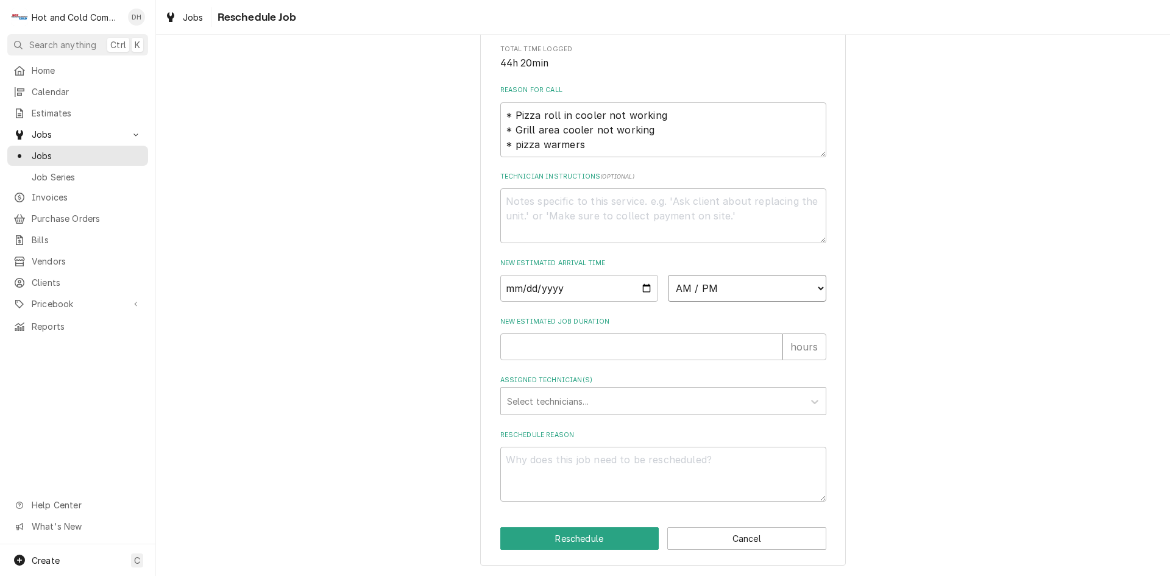
select select "12:15:00"
click at [668, 275] on select "AM / PM 6:00 AM 6:15 AM 6:30 AM 6:45 AM 7:00 AM 7:15 AM 7:30 AM 7:45 AM 8:00 AM…" at bounding box center [747, 288] width 158 height 27
click at [595, 350] on input "New Estimated Job Duration" at bounding box center [641, 346] width 282 height 27
type textarea "x"
type input "1"
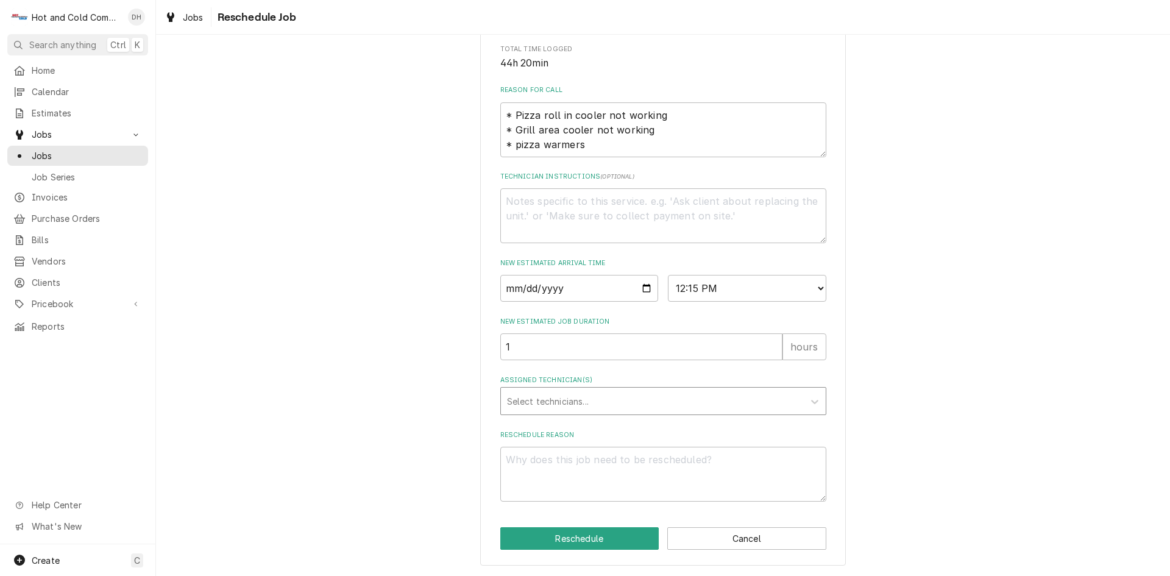
click at [593, 397] on div "Assigned Technician(s)" at bounding box center [652, 401] width 291 height 22
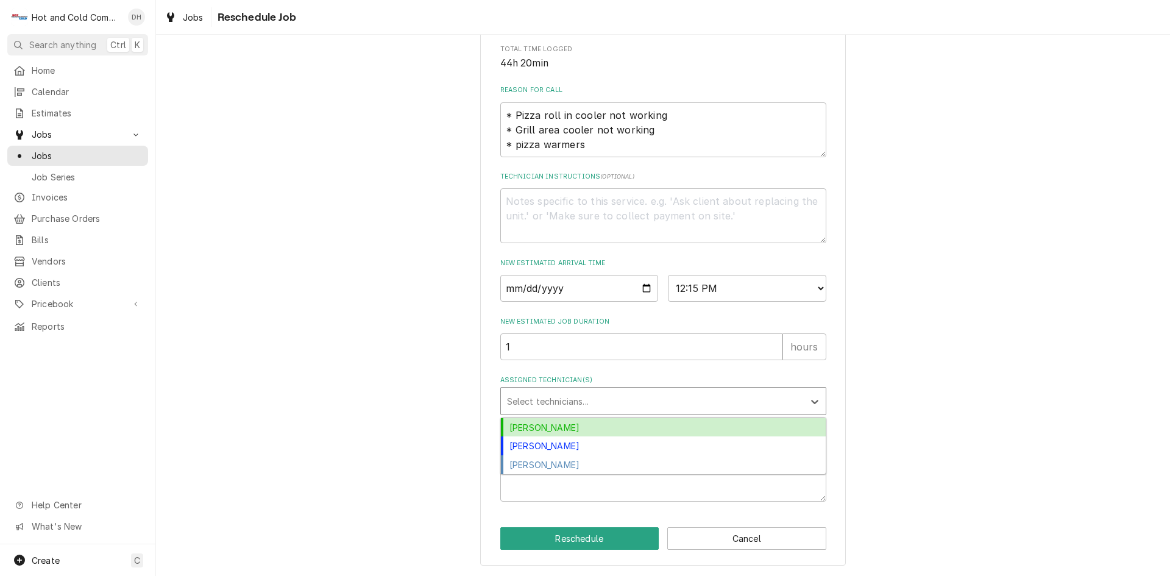
drag, startPoint x: 553, startPoint y: 422, endPoint x: 667, endPoint y: 423, distance: 113.3
click at [556, 422] on div "[PERSON_NAME]" at bounding box center [663, 427] width 325 height 19
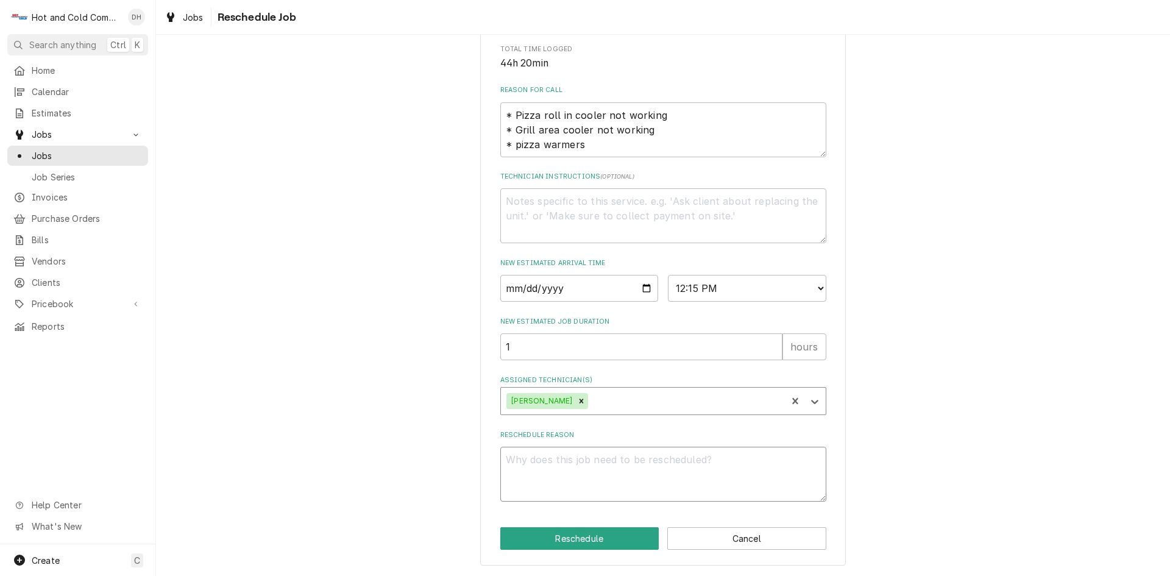
click at [537, 467] on textarea "Reschedule Reason" at bounding box center [663, 474] width 326 height 55
type textarea "x"
type textarea "p"
type textarea "x"
type textarea "pa"
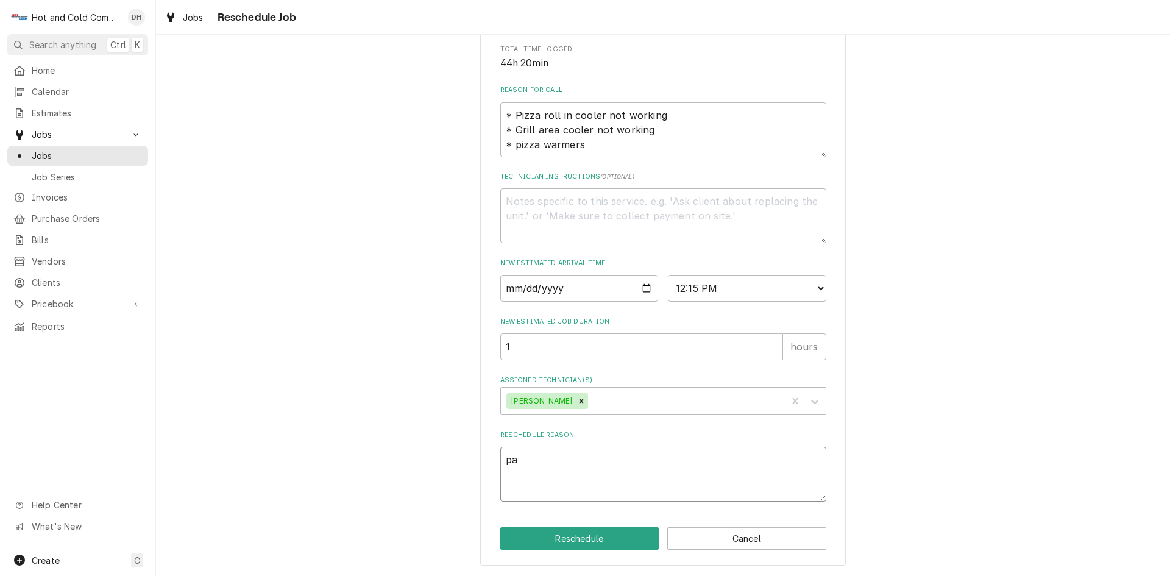
type textarea "x"
type textarea "par"
type textarea "x"
type textarea "part"
type textarea "x"
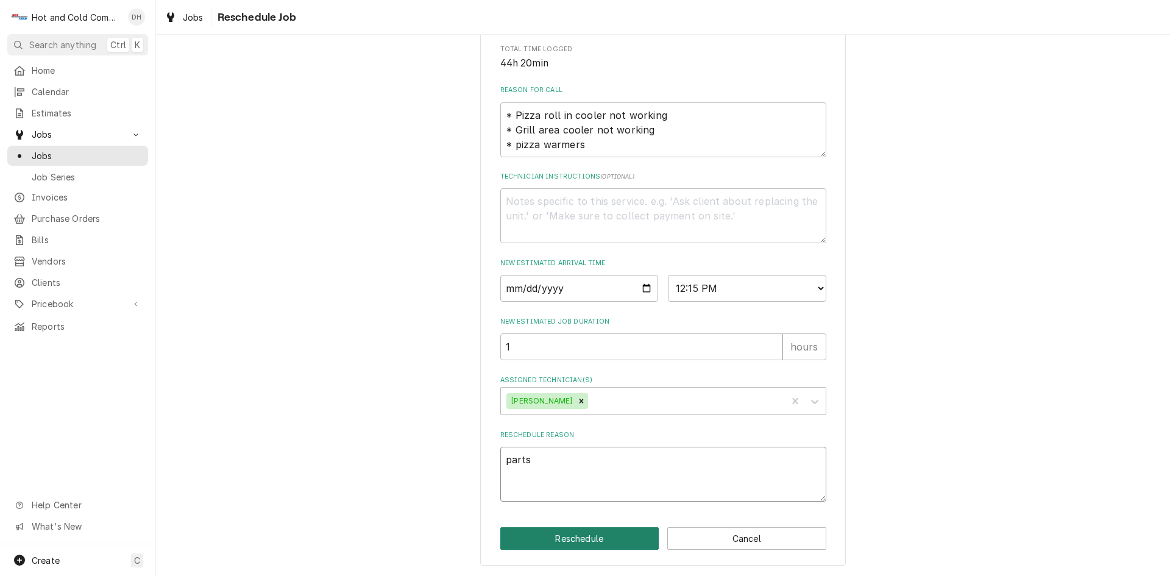
type textarea "parts"
click at [577, 535] on button "Reschedule" at bounding box center [579, 538] width 159 height 23
type textarea "x"
